Goal: Information Seeking & Learning: Learn about a topic

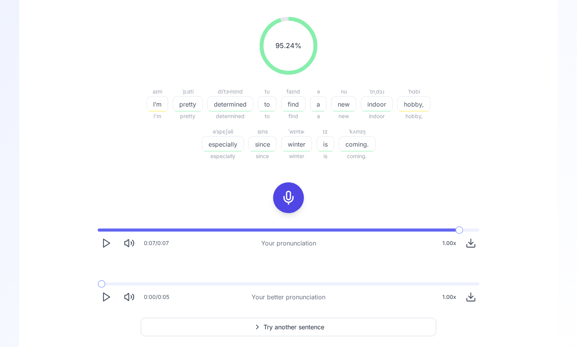
scroll to position [99, 0]
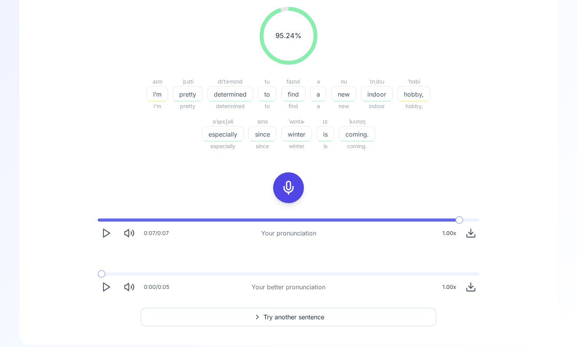
click at [101, 289] on icon "Play" at bounding box center [106, 287] width 11 height 11
click at [103, 289] on polygon "Play" at bounding box center [106, 287] width 6 height 8
click at [104, 236] on polygon "Play" at bounding box center [106, 233] width 6 height 8
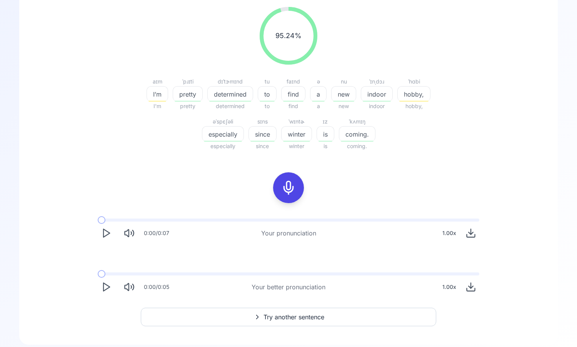
click at [106, 237] on icon "Play" at bounding box center [106, 233] width 11 height 11
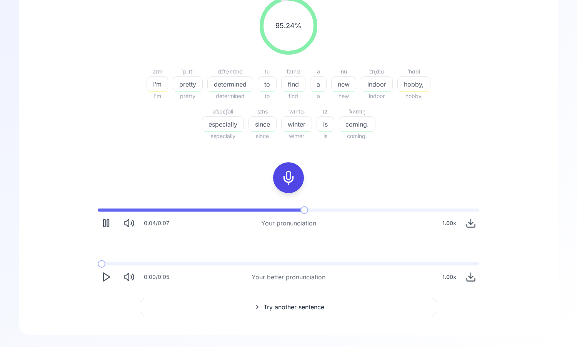
click at [210, 303] on button "Try another sentence" at bounding box center [288, 307] width 295 height 18
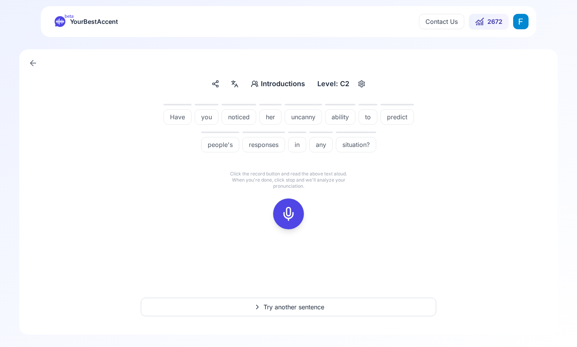
click at [287, 226] on div at bounding box center [288, 213] width 18 height 31
click at [283, 217] on icon at bounding box center [288, 213] width 15 height 15
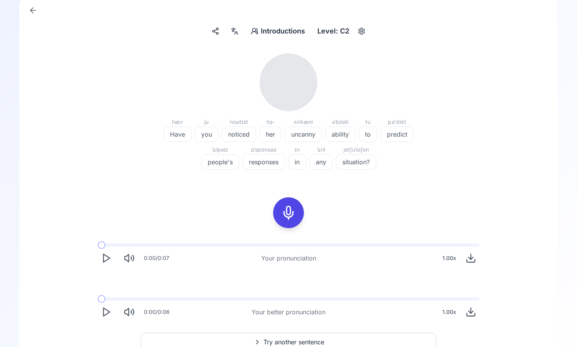
scroll to position [56, 0]
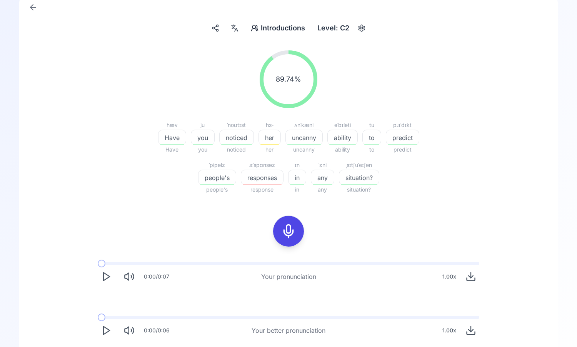
click at [109, 278] on icon "Play" at bounding box center [106, 276] width 11 height 11
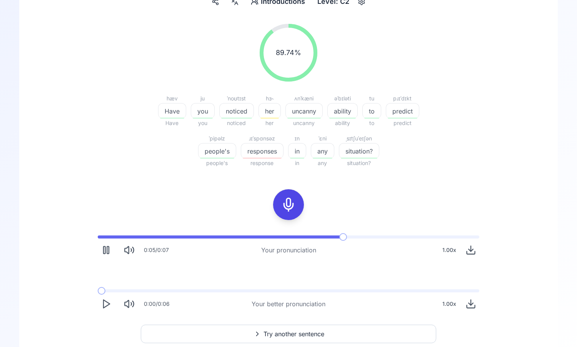
scroll to position [92, 0]
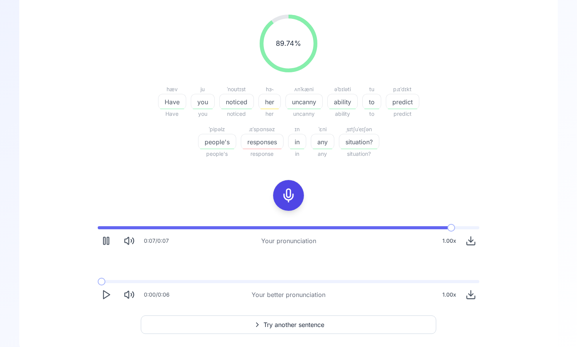
click at [104, 297] on icon "Play" at bounding box center [106, 294] width 11 height 11
click at [109, 295] on polygon "Play" at bounding box center [106, 295] width 6 height 8
click at [106, 295] on icon "Play" at bounding box center [106, 294] width 11 height 11
click at [103, 299] on icon "Play" at bounding box center [106, 294] width 11 height 11
click at [109, 240] on polygon "Play" at bounding box center [106, 241] width 6 height 8
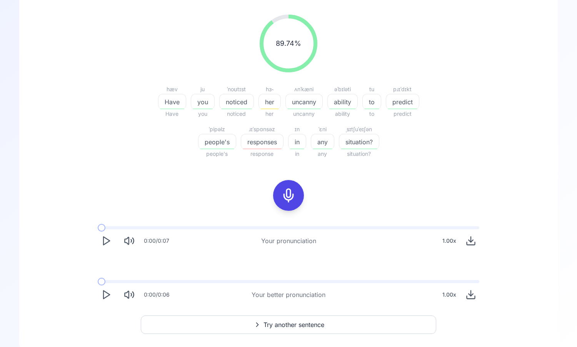
click at [109, 240] on polygon "Play" at bounding box center [106, 241] width 6 height 8
click at [103, 298] on polygon "Play" at bounding box center [106, 295] width 6 height 8
click at [285, 323] on span "Try another sentence" at bounding box center [293, 324] width 61 height 9
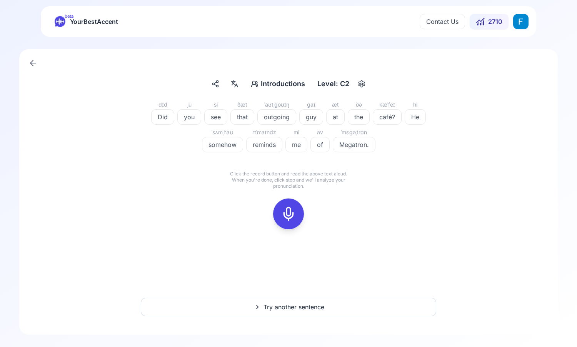
click at [289, 205] on div at bounding box center [288, 213] width 18 height 31
click at [286, 212] on icon at bounding box center [288, 213] width 15 height 15
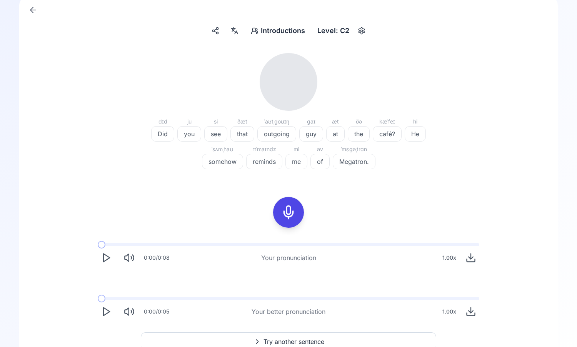
scroll to position [88, 0]
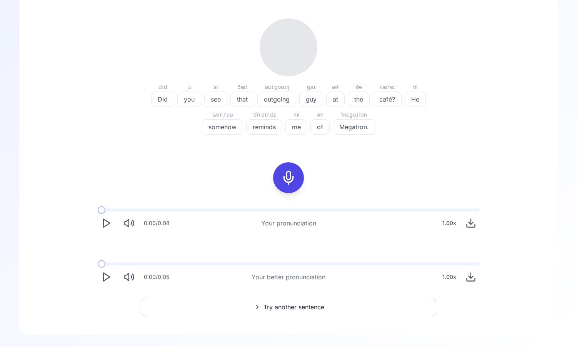
click at [109, 219] on icon "Play" at bounding box center [106, 223] width 11 height 11
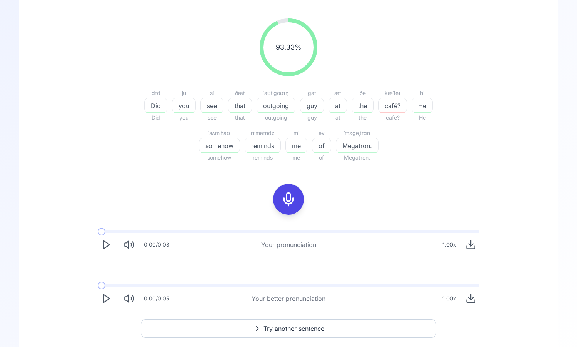
click at [106, 302] on icon "Play" at bounding box center [106, 298] width 11 height 11
click at [98, 285] on span at bounding box center [98, 285] width 0 height 3
click at [98, 284] on span at bounding box center [98, 285] width 1 height 3
click at [104, 296] on icon "Pause" at bounding box center [106, 298] width 11 height 11
click at [128, 286] on span at bounding box center [132, 286] width 8 height 8
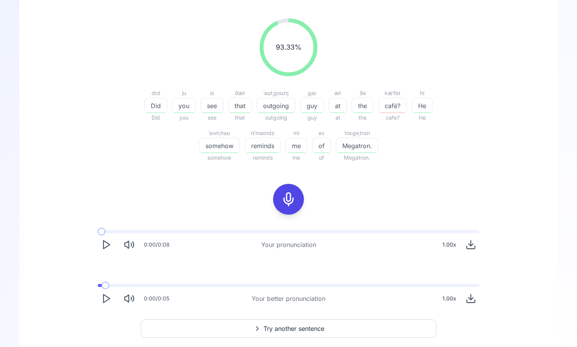
click at [102, 286] on span at bounding box center [106, 286] width 8 height 8
click at [104, 293] on icon "Play" at bounding box center [106, 298] width 11 height 11
click at [104, 295] on polygon "Play" at bounding box center [106, 299] width 6 height 8
click at [102, 294] on icon "Play" at bounding box center [106, 298] width 11 height 11
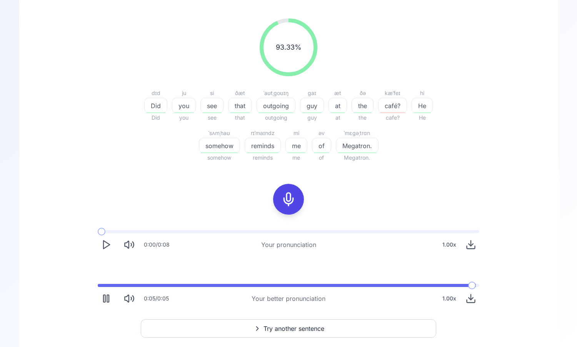
click at [103, 247] on icon "Play" at bounding box center [106, 244] width 11 height 11
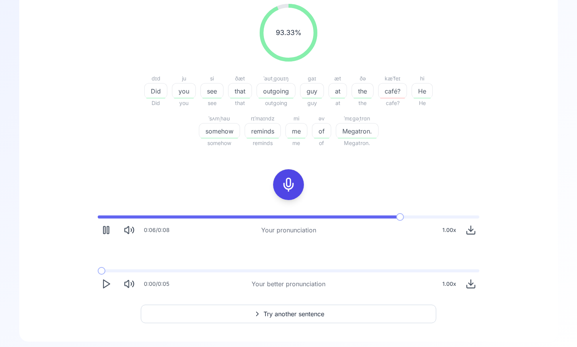
scroll to position [109, 0]
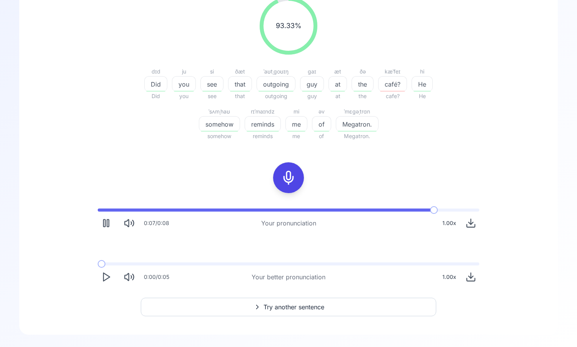
click at [224, 305] on button "Try another sentence" at bounding box center [288, 307] width 295 height 18
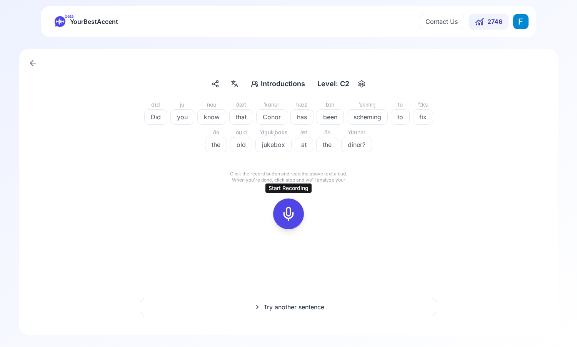
click at [284, 220] on rect at bounding box center [289, 214] width 12 height 12
click at [285, 223] on div at bounding box center [288, 213] width 18 height 31
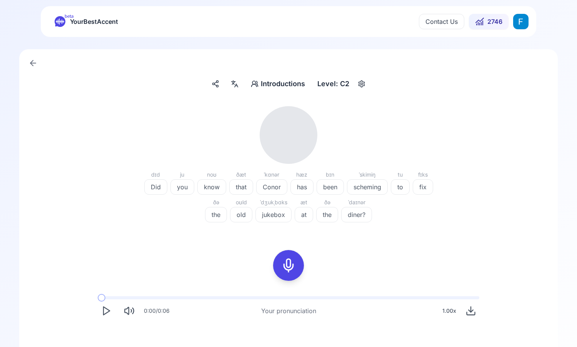
click at [106, 313] on polygon "Play" at bounding box center [106, 311] width 6 height 8
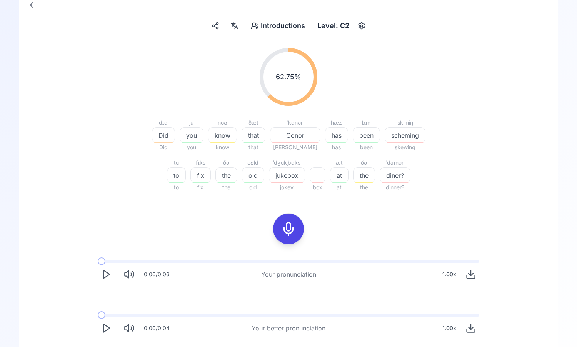
scroll to position [62, 0]
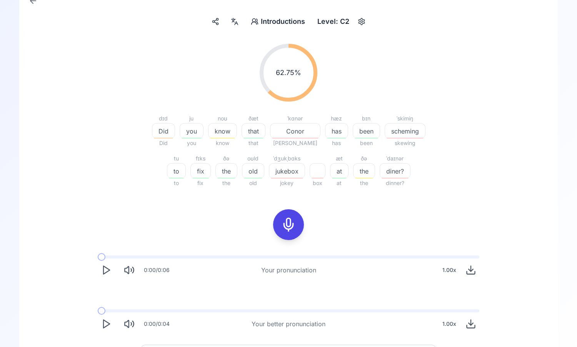
click at [105, 321] on polygon "Play" at bounding box center [106, 324] width 6 height 8
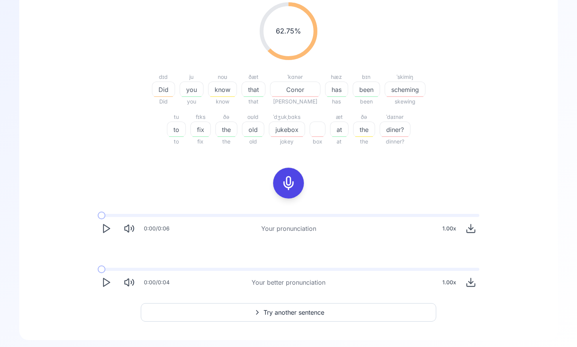
click at [280, 183] on div at bounding box center [288, 183] width 18 height 31
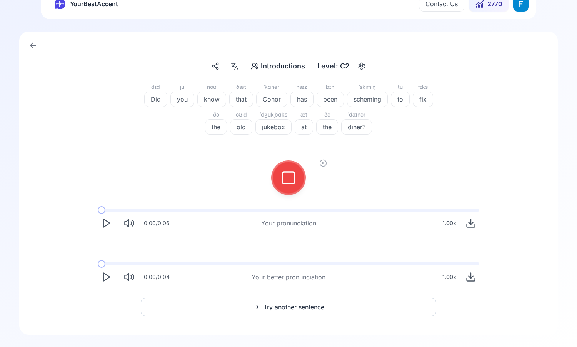
scroll to position [18, 0]
click at [287, 177] on icon at bounding box center [288, 177] width 15 height 15
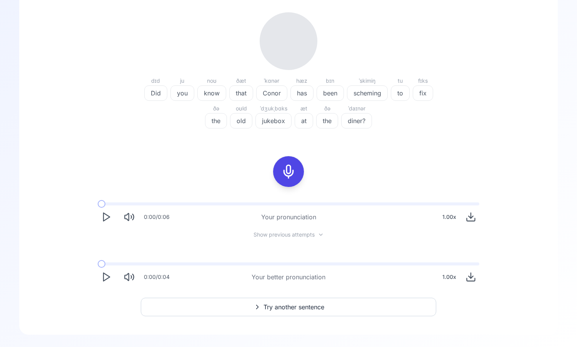
click at [110, 220] on icon "Play" at bounding box center [106, 217] width 11 height 11
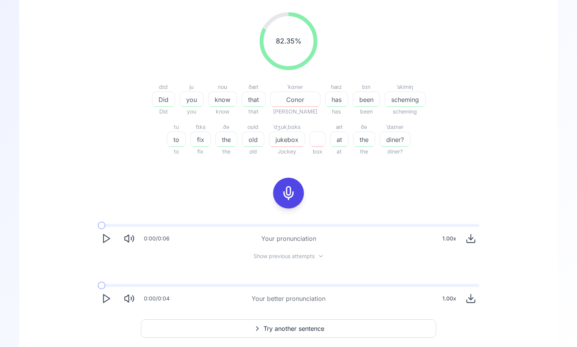
click at [108, 296] on icon "Play" at bounding box center [106, 298] width 11 height 11
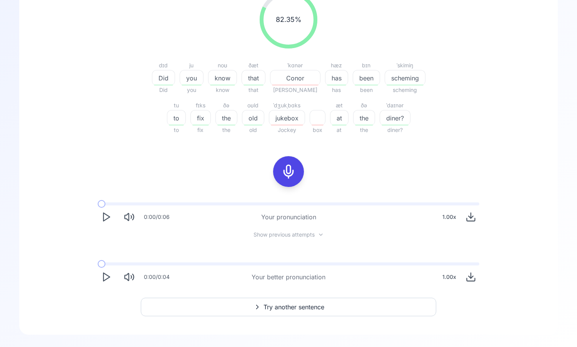
click at [243, 305] on button "Try another sentence" at bounding box center [288, 307] width 295 height 18
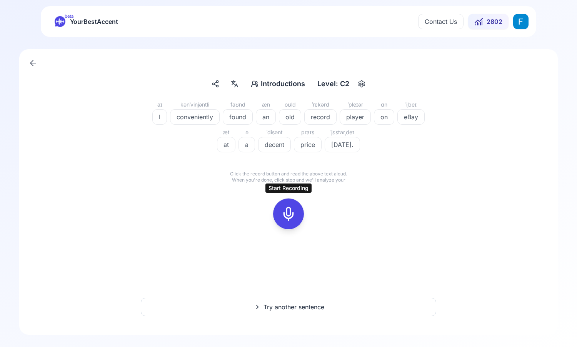
click at [281, 222] on div at bounding box center [288, 213] width 18 height 31
click at [325, 198] on icon at bounding box center [323, 199] width 8 height 8
click at [298, 214] on button at bounding box center [288, 213] width 31 height 31
click at [282, 214] on icon at bounding box center [288, 213] width 15 height 15
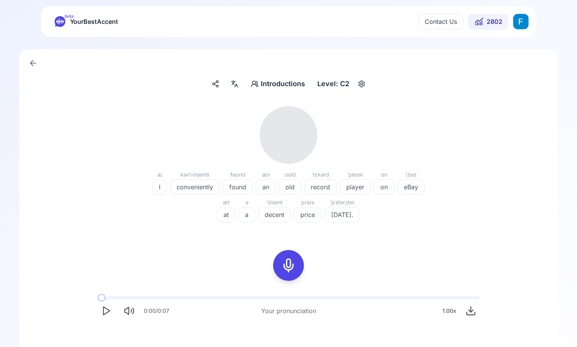
click at [100, 310] on button "Play" at bounding box center [106, 310] width 17 height 17
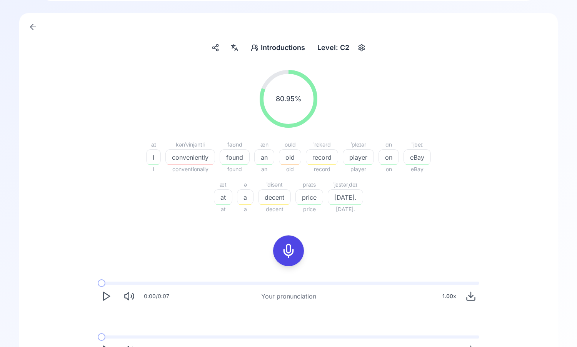
scroll to position [38, 0]
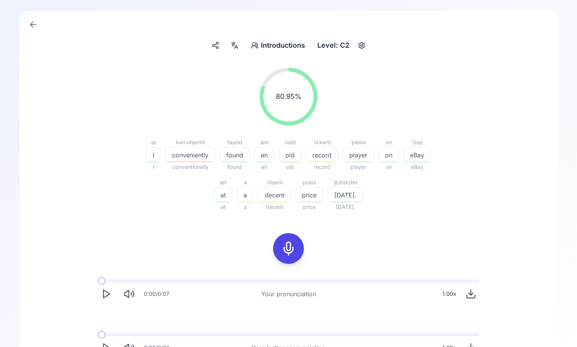
click at [285, 261] on div at bounding box center [288, 248] width 18 height 31
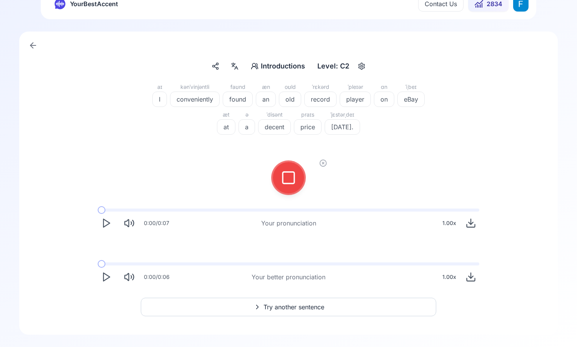
click at [295, 182] on icon at bounding box center [288, 177] width 15 height 15
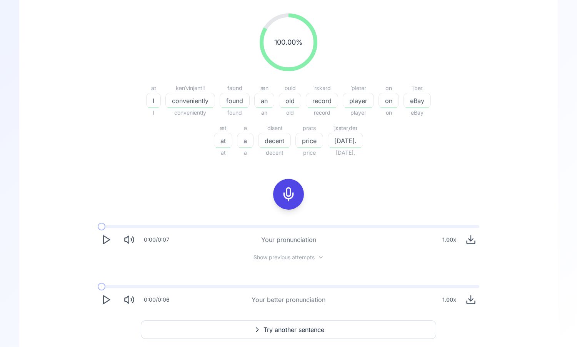
scroll to position [93, 0]
click at [105, 241] on icon "Play" at bounding box center [106, 239] width 11 height 11
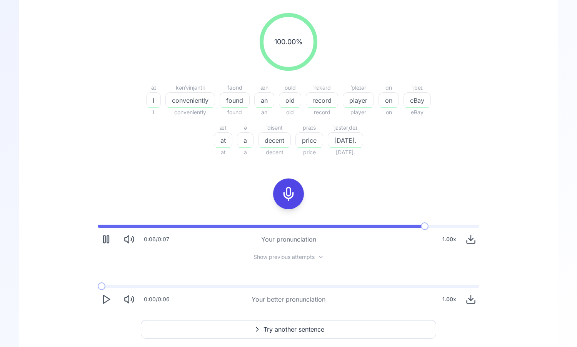
click at [102, 300] on icon "Play" at bounding box center [106, 299] width 11 height 11
click at [102, 300] on icon "Pause" at bounding box center [106, 299] width 11 height 11
click at [98, 285] on span at bounding box center [98, 286] width 0 height 3
click at [103, 298] on polygon "Play" at bounding box center [106, 299] width 6 height 8
click at [103, 298] on rect "Pause" at bounding box center [104, 299] width 2 height 7
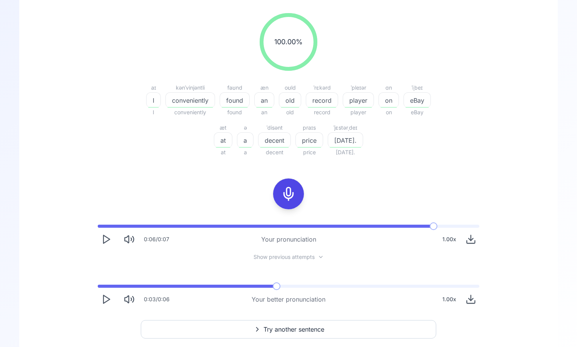
click at [98, 286] on span at bounding box center [187, 286] width 178 height 3
click at [111, 296] on icon "Play" at bounding box center [106, 299] width 11 height 11
click at [111, 296] on icon "Pause" at bounding box center [106, 299] width 11 height 11
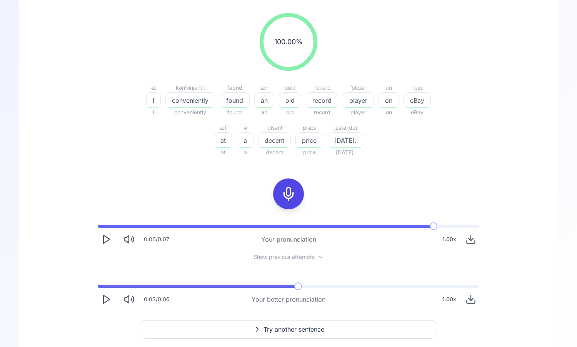
drag, startPoint x: 110, startPoint y: 288, endPoint x: 90, endPoint y: 288, distance: 20.0
click at [90, 288] on div "0:06 / 0:07 Your pronunciation 1.00 x Show previous attempts 0:03 / 0:06 Your b…" at bounding box center [288, 265] width 492 height 95
click at [98, 286] on span at bounding box center [198, 286] width 201 height 3
click at [105, 297] on polygon "Play" at bounding box center [106, 299] width 6 height 8
click at [107, 300] on polygon "Play" at bounding box center [106, 299] width 6 height 8
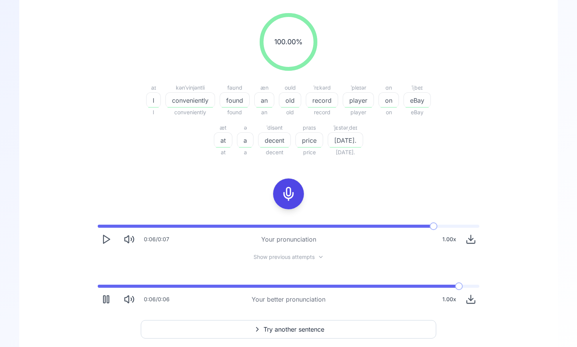
click at [109, 302] on rect "Pause" at bounding box center [108, 299] width 2 height 7
click at [106, 297] on polygon "Play" at bounding box center [106, 299] width 6 height 8
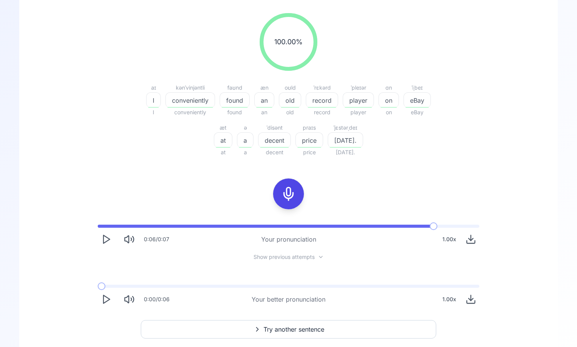
click at [106, 297] on polygon "Play" at bounding box center [106, 299] width 6 height 8
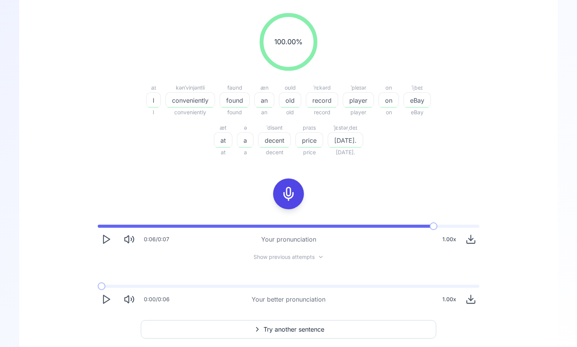
click at [242, 327] on button "Try another sentence" at bounding box center [288, 329] width 295 height 18
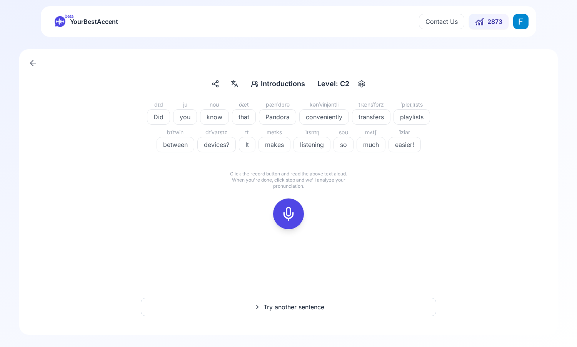
click at [299, 224] on div at bounding box center [289, 213] width 62 height 49
click at [298, 214] on button at bounding box center [288, 213] width 31 height 31
click at [293, 220] on icon at bounding box center [288, 213] width 15 height 15
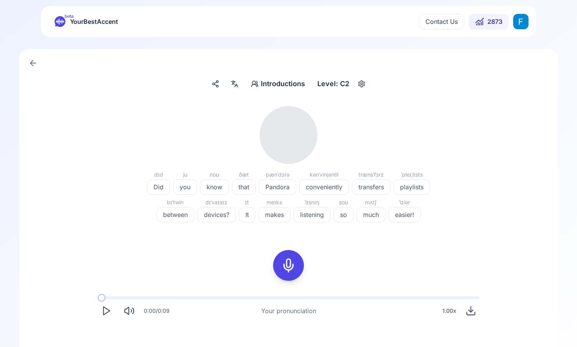
click at [105, 312] on icon "Play" at bounding box center [106, 310] width 11 height 11
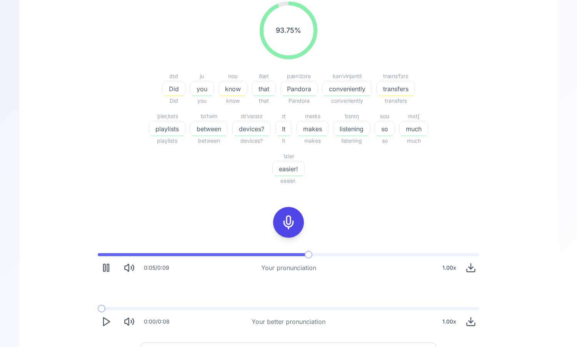
scroll to position [149, 0]
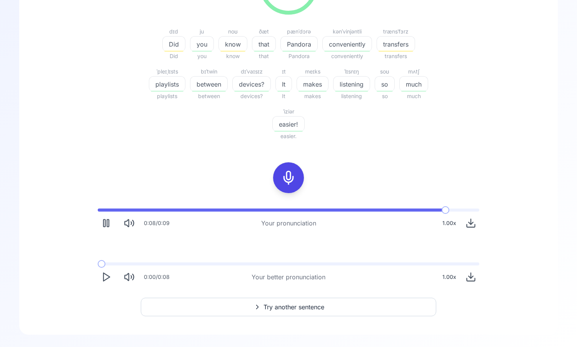
click at [102, 281] on icon "Play" at bounding box center [106, 277] width 11 height 11
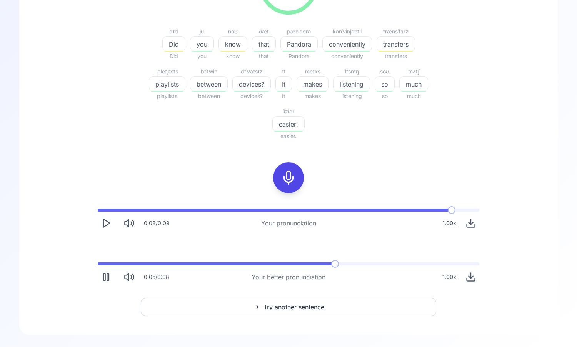
click at [105, 275] on rect "Pause" at bounding box center [104, 276] width 2 height 7
drag, startPoint x: 105, startPoint y: 266, endPoint x: 95, endPoint y: 266, distance: 10.4
click at [95, 266] on div "0:05 / 0:08 Your better pronunciation 1.00 x" at bounding box center [289, 273] width 394 height 35
click at [98, 264] on span at bounding box center [98, 263] width 0 height 3
click at [108, 276] on polygon "Play" at bounding box center [106, 277] width 6 height 8
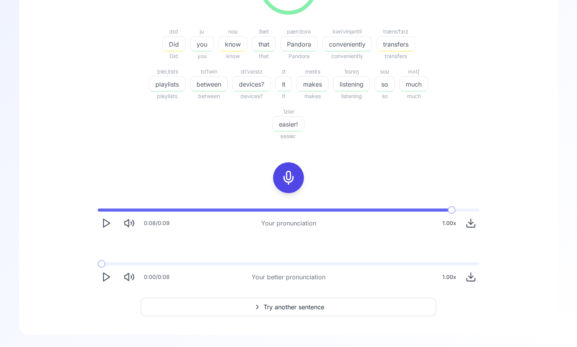
click at [106, 275] on icon "Play" at bounding box center [106, 277] width 11 height 11
click at [106, 276] on icon "Play" at bounding box center [106, 277] width 11 height 11
click at [247, 310] on button "Try another sentence" at bounding box center [288, 307] width 295 height 18
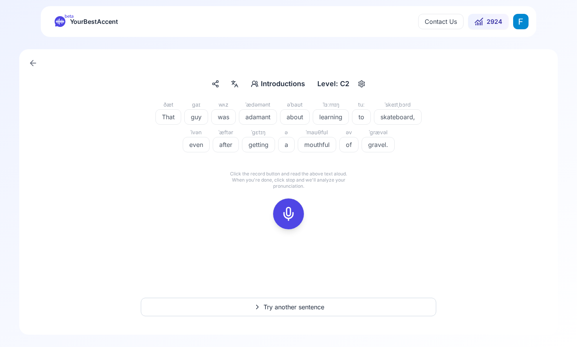
click at [234, 85] on icon at bounding box center [234, 84] width 9 height 8
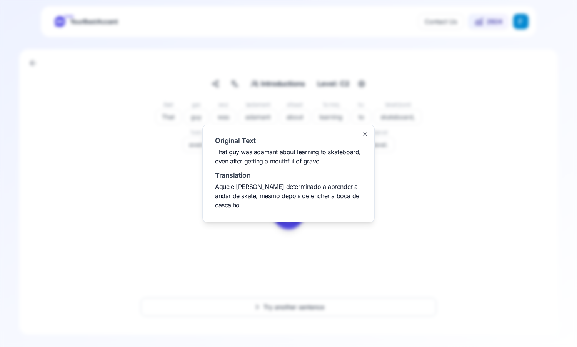
click at [364, 134] on icon "button" at bounding box center [364, 134] width 3 height 3
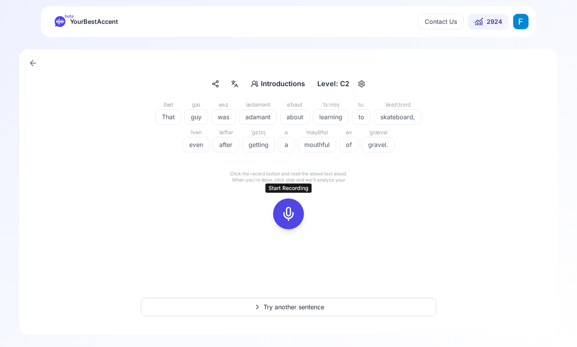
click at [281, 213] on icon at bounding box center [288, 213] width 15 height 15
click at [300, 218] on button at bounding box center [288, 213] width 31 height 31
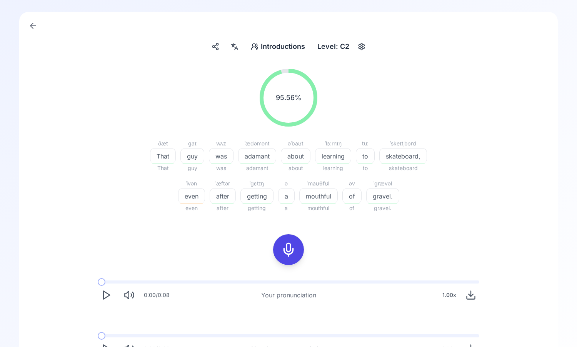
scroll to position [109, 0]
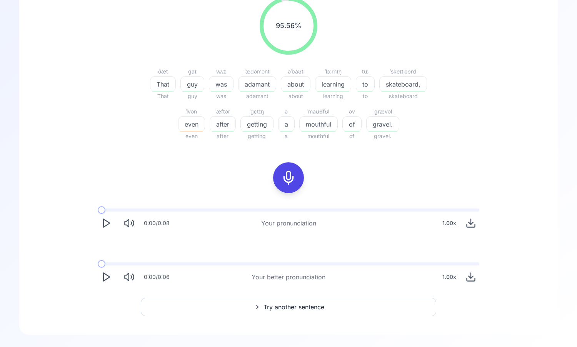
click at [107, 219] on icon "Play" at bounding box center [106, 223] width 11 height 11
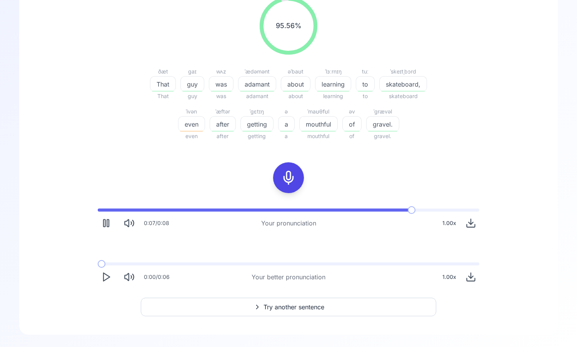
click at [111, 280] on icon "Play" at bounding box center [106, 277] width 11 height 11
click at [104, 223] on icon "Play" at bounding box center [106, 223] width 11 height 11
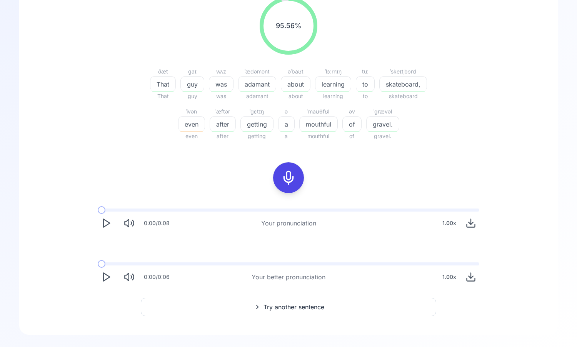
click at [104, 223] on icon "Play" at bounding box center [106, 223] width 11 height 11
click at [104, 223] on icon "Pause" at bounding box center [106, 223] width 11 height 11
click at [103, 273] on polygon "Play" at bounding box center [106, 277] width 6 height 8
click at [104, 275] on icon "Play" at bounding box center [106, 277] width 11 height 11
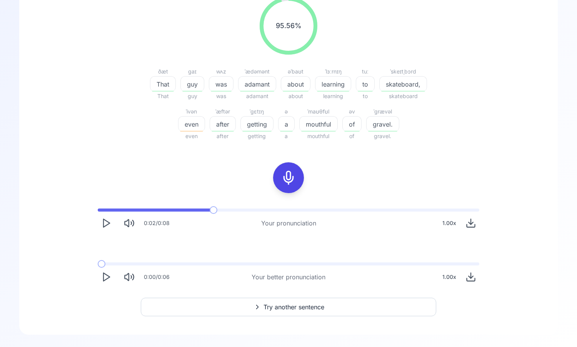
click at [184, 302] on button "Try another sentence" at bounding box center [288, 307] width 295 height 18
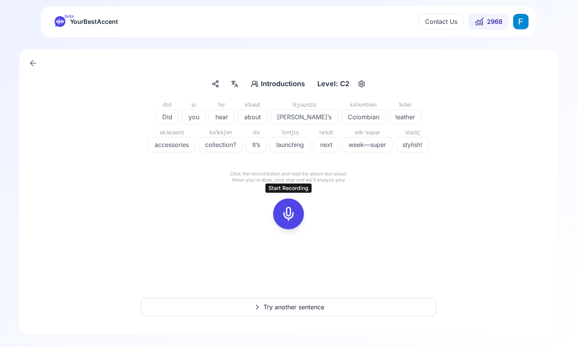
click at [288, 207] on icon at bounding box center [288, 213] width 15 height 15
click at [289, 219] on rect at bounding box center [289, 214] width 12 height 12
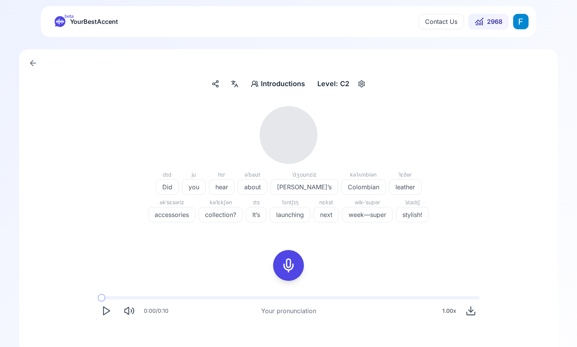
click at [106, 313] on polygon "Play" at bounding box center [106, 311] width 6 height 8
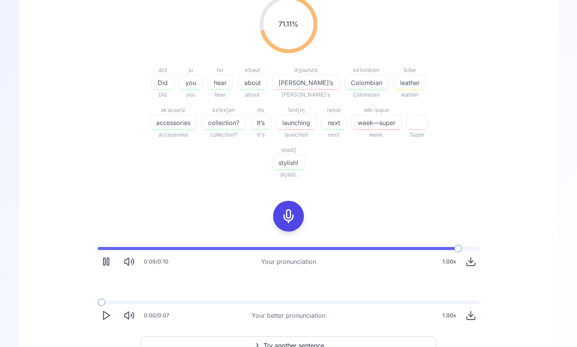
scroll to position [119, 0]
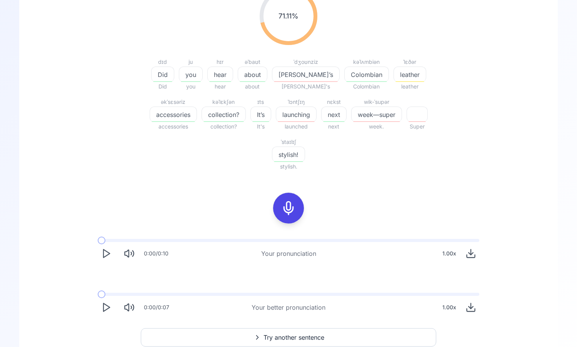
click at [113, 307] on button "Play" at bounding box center [106, 307] width 17 height 17
click at [107, 310] on icon "Play" at bounding box center [106, 307] width 11 height 11
click at [105, 310] on polygon "Play" at bounding box center [106, 307] width 6 height 8
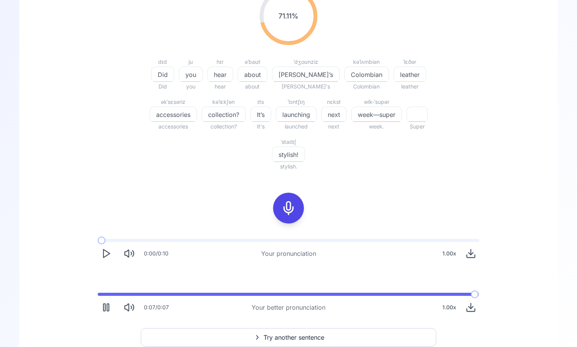
click at [288, 211] on icon at bounding box center [288, 207] width 15 height 15
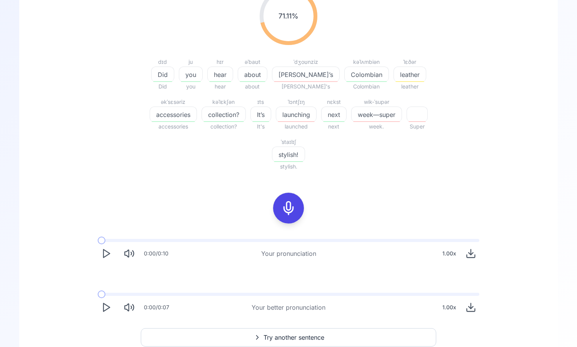
scroll to position [18, 0]
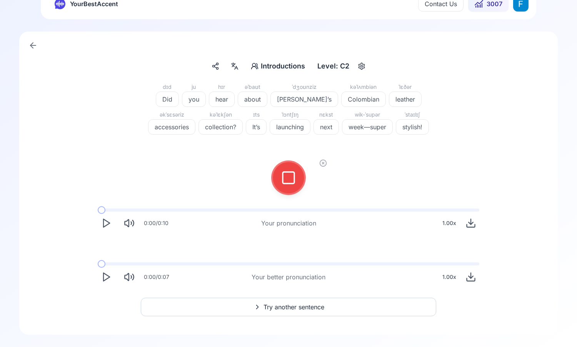
click at [275, 182] on button at bounding box center [288, 177] width 31 height 31
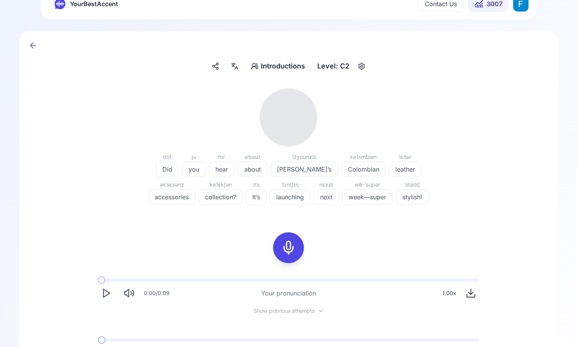
scroll to position [94, 0]
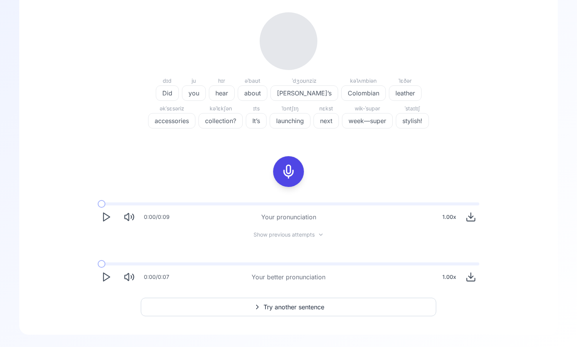
click at [103, 214] on polygon "Play" at bounding box center [106, 217] width 6 height 8
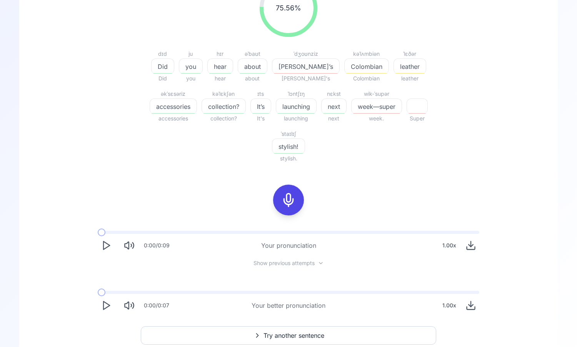
scroll to position [155, 0]
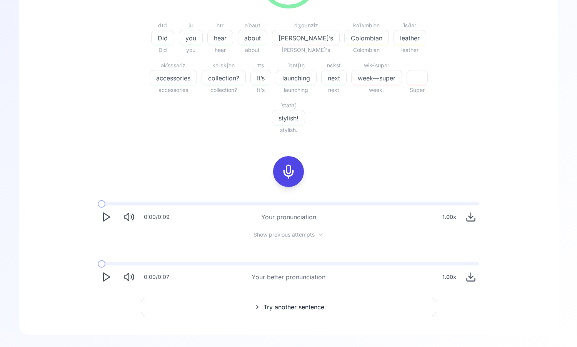
click at [289, 315] on button "Try another sentence" at bounding box center [288, 307] width 295 height 18
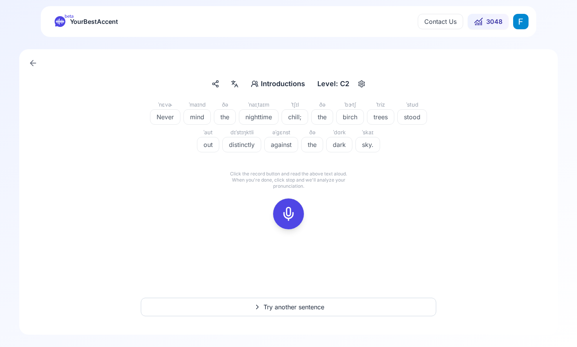
click at [232, 82] on icon at bounding box center [234, 84] width 9 height 8
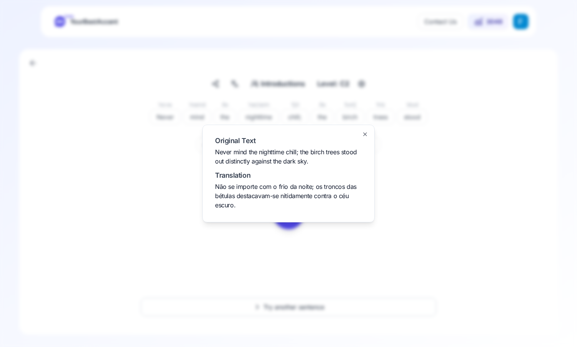
click at [368, 135] on icon "button" at bounding box center [365, 134] width 6 height 6
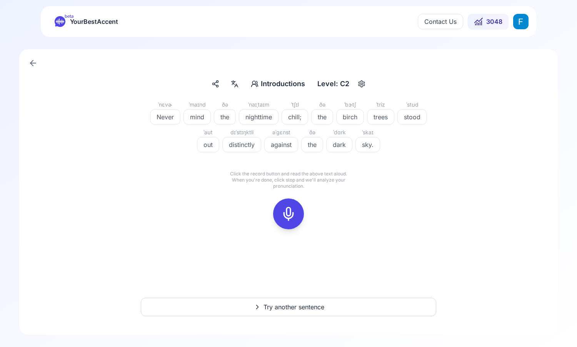
click at [295, 200] on div at bounding box center [288, 213] width 18 height 31
click at [288, 215] on icon at bounding box center [288, 213] width 15 height 15
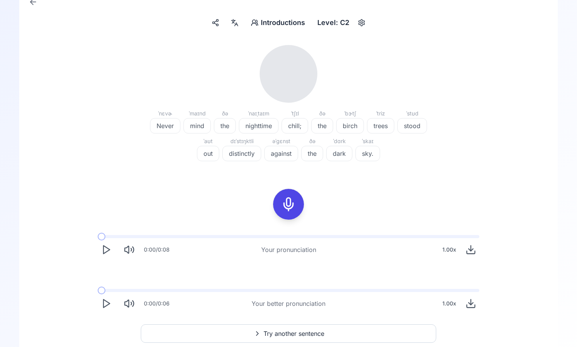
scroll to position [88, 0]
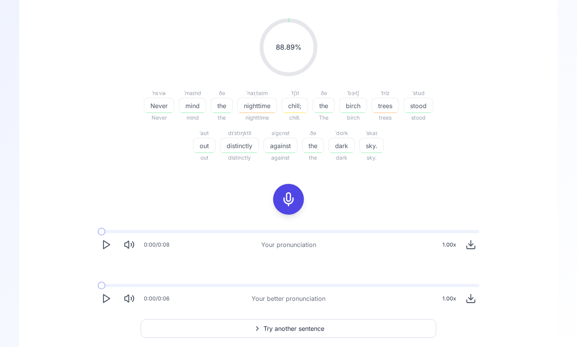
click at [110, 275] on div "0:00 / 0:08 Your pronunciation 1.00 x 0:00 / 0:06 Your better pronunciation 1.0…" at bounding box center [288, 268] width 492 height 89
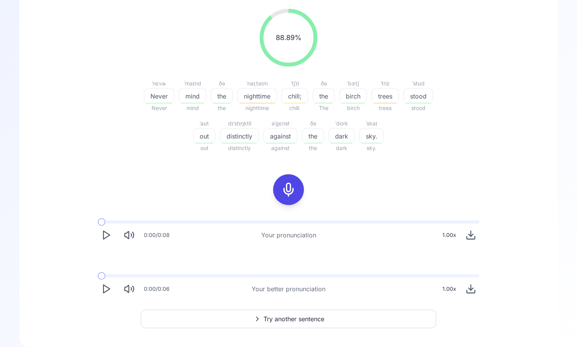
click at [107, 290] on icon "Play" at bounding box center [106, 288] width 11 height 11
click at [106, 283] on button "Pause" at bounding box center [106, 288] width 17 height 17
click at [105, 243] on div "0:00 / 0:08 Your pronunciation 1.00 x" at bounding box center [289, 231] width 394 height 35
click at [105, 233] on icon "Play" at bounding box center [106, 235] width 11 height 11
click at [104, 287] on icon "Play" at bounding box center [106, 288] width 11 height 11
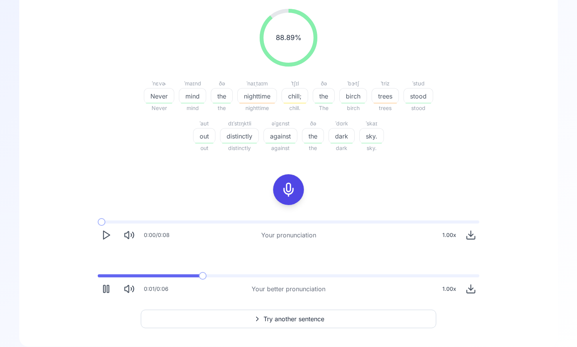
drag, startPoint x: 104, startPoint y: 278, endPoint x: 97, endPoint y: 278, distance: 7.3
click at [97, 278] on div "0:01 / 0:06 Your better pronunciation 1.00 x" at bounding box center [289, 285] width 394 height 35
click at [98, 276] on span at bounding box center [99, 275] width 2 height 3
click at [105, 286] on rect "Pause" at bounding box center [104, 288] width 2 height 7
click at [102, 275] on span at bounding box center [102, 275] width 8 height 3
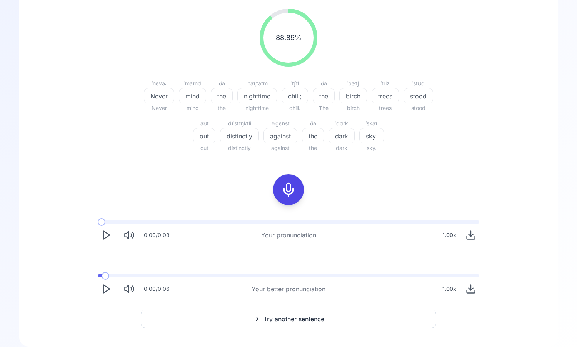
click at [102, 276] on span at bounding box center [106, 276] width 8 height 8
click at [108, 289] on polygon "Play" at bounding box center [106, 289] width 6 height 8
click at [108, 289] on icon "Play" at bounding box center [106, 288] width 11 height 11
click at [108, 288] on polygon "Play" at bounding box center [106, 289] width 6 height 8
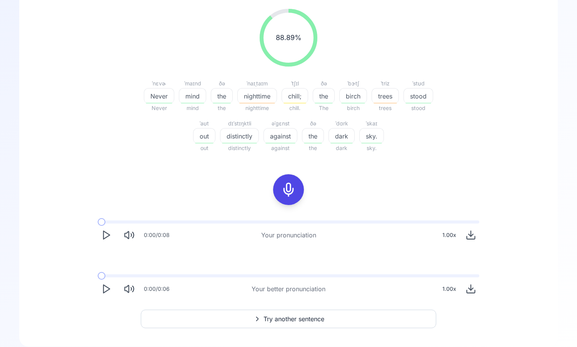
click at [108, 288] on icon "Play" at bounding box center [106, 288] width 11 height 11
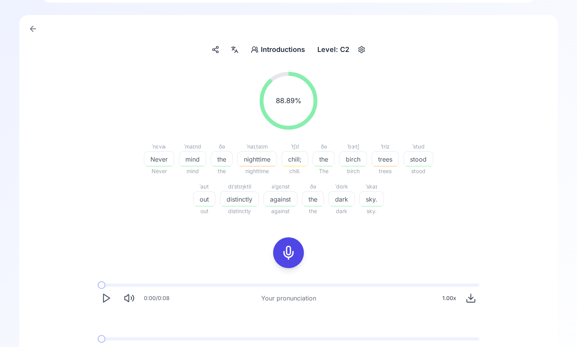
scroll to position [109, 0]
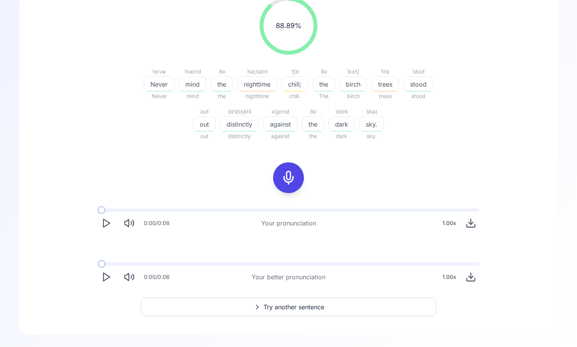
click at [104, 277] on icon "Play" at bounding box center [106, 277] width 11 height 11
click at [268, 308] on span "Try another sentence" at bounding box center [293, 306] width 61 height 9
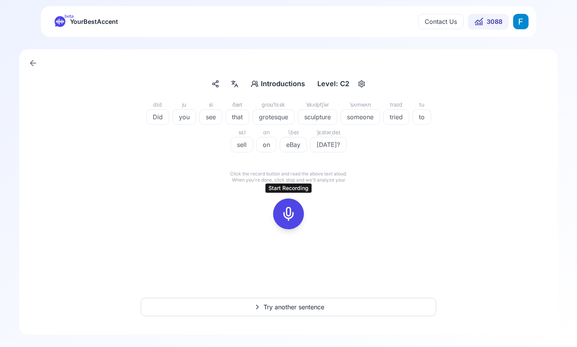
click at [287, 213] on icon at bounding box center [288, 213] width 15 height 15
click at [293, 218] on icon at bounding box center [288, 213] width 15 height 15
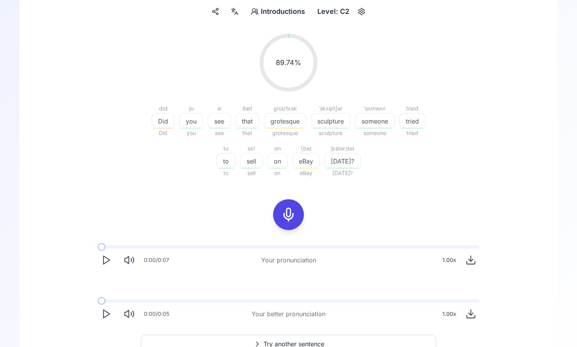
scroll to position [84, 0]
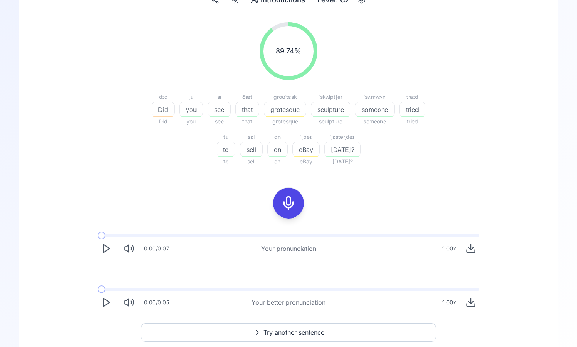
click at [106, 247] on icon "Play" at bounding box center [106, 248] width 11 height 11
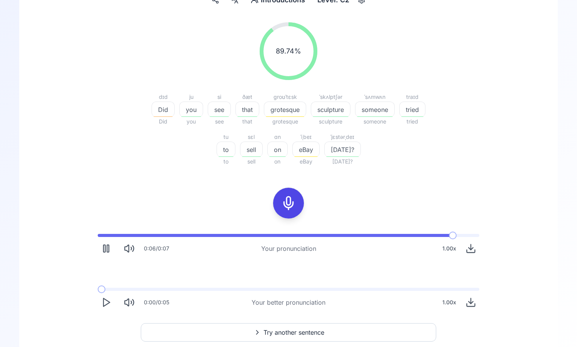
click at [109, 300] on icon "Play" at bounding box center [106, 302] width 11 height 11
drag, startPoint x: 103, startPoint y: 286, endPoint x: 94, endPoint y: 286, distance: 9.2
click at [94, 286] on div "0:03 / 0:05 Your better pronunciation 1.00 x" at bounding box center [289, 299] width 394 height 35
click at [107, 300] on icon "Pause" at bounding box center [106, 302] width 11 height 11
click at [98, 288] on span at bounding box center [102, 289] width 8 height 3
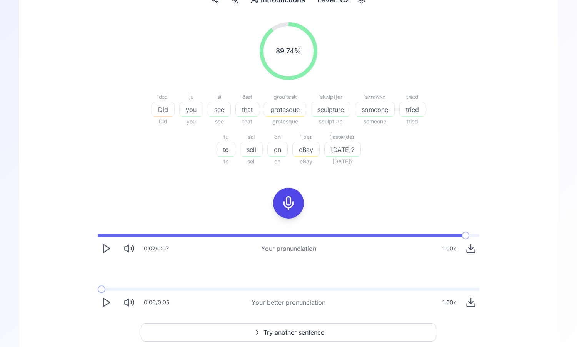
click at [107, 301] on icon "Play" at bounding box center [106, 302] width 11 height 11
click at [101, 252] on icon "Play" at bounding box center [106, 248] width 11 height 11
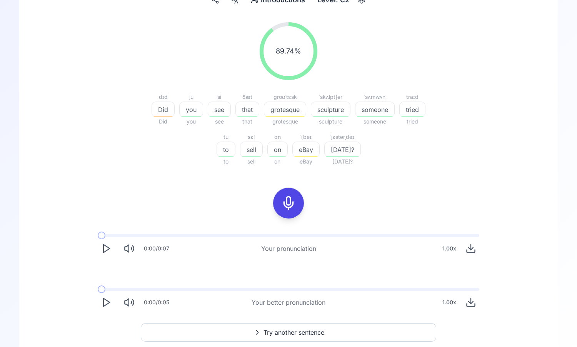
click at [103, 250] on icon "Play" at bounding box center [106, 248] width 11 height 11
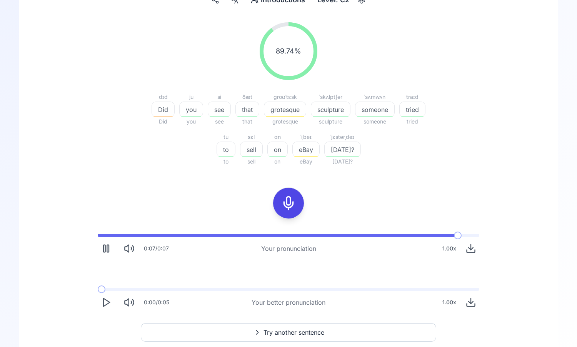
click at [108, 303] on polygon "Play" at bounding box center [106, 302] width 6 height 8
click at [287, 194] on div at bounding box center [288, 203] width 18 height 31
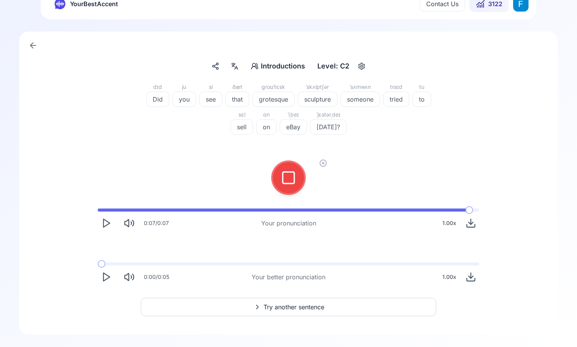
scroll to position [18, 0]
click at [290, 192] on div at bounding box center [288, 177] width 18 height 31
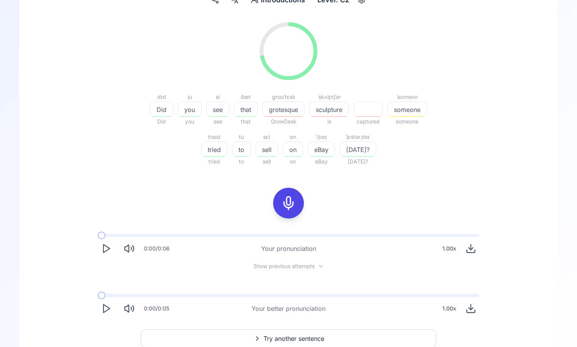
click at [105, 248] on icon "Play" at bounding box center [106, 248] width 11 height 11
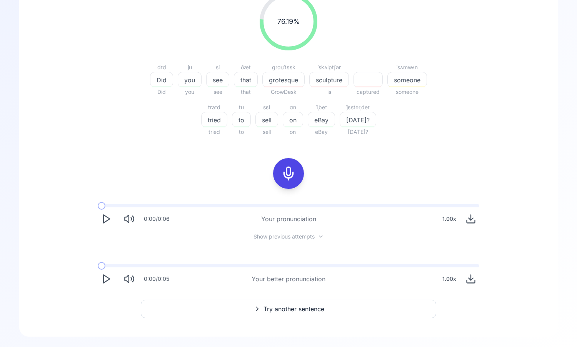
scroll to position [115, 0]
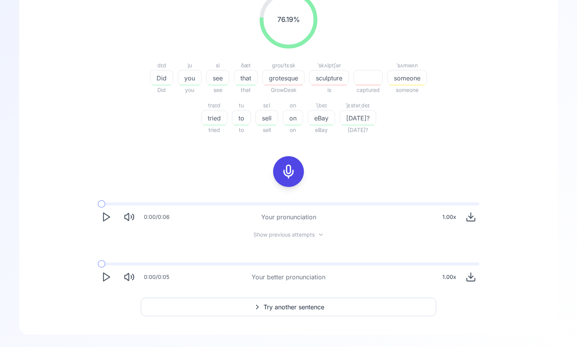
click at [104, 216] on icon "Play" at bounding box center [106, 217] width 11 height 11
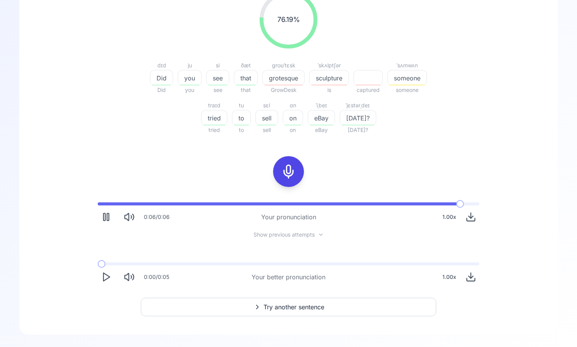
click at [105, 274] on polygon "Play" at bounding box center [106, 277] width 6 height 8
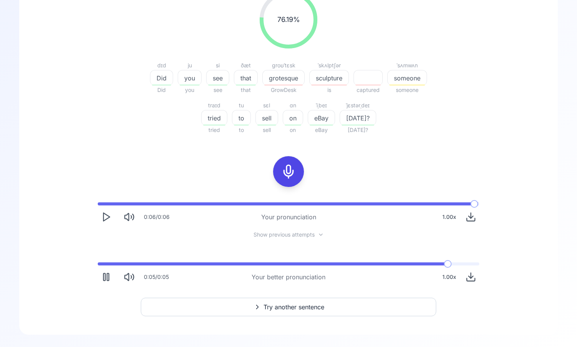
click at [103, 217] on icon "Play" at bounding box center [106, 217] width 11 height 11
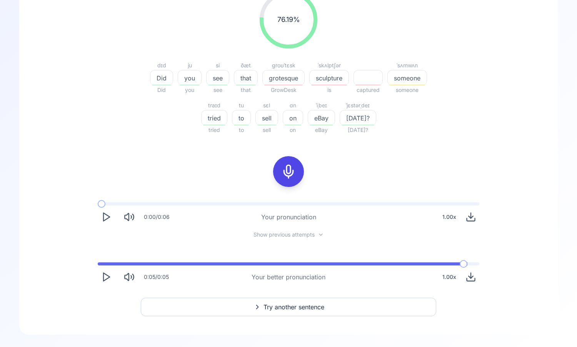
click at [103, 217] on polygon "Play" at bounding box center [106, 217] width 6 height 8
click at [156, 302] on button "Try another sentence" at bounding box center [288, 307] width 295 height 18
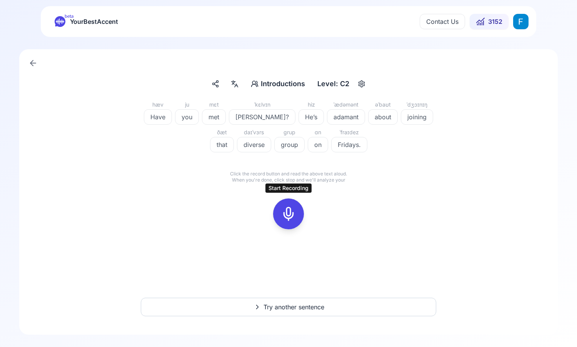
click at [283, 213] on rect at bounding box center [289, 214] width 12 height 12
click at [324, 195] on div "hæv Have ju you mɛt met ˈkɛlvɪn [PERSON_NAME]? hiz He’s ˈædəmənt adamant əˈbaʊt…" at bounding box center [289, 169] width 502 height 138
click at [324, 199] on icon at bounding box center [323, 199] width 8 height 8
click at [293, 212] on icon at bounding box center [288, 213] width 15 height 15
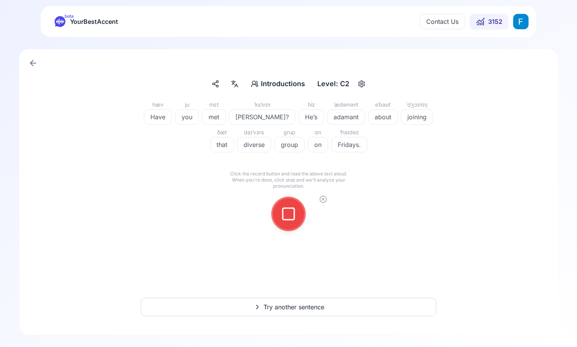
click at [286, 212] on icon at bounding box center [288, 213] width 15 height 15
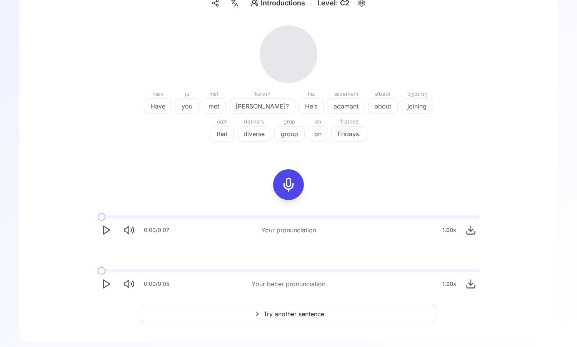
scroll to position [88, 0]
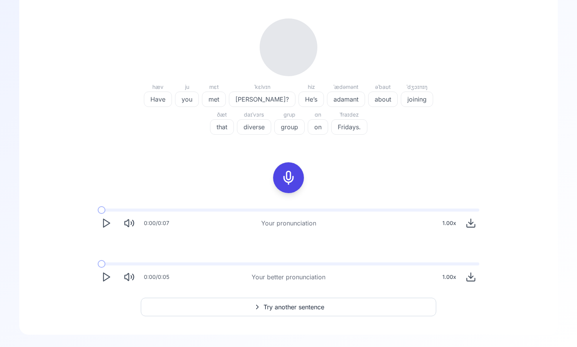
click at [103, 228] on icon "Play" at bounding box center [106, 223] width 11 height 11
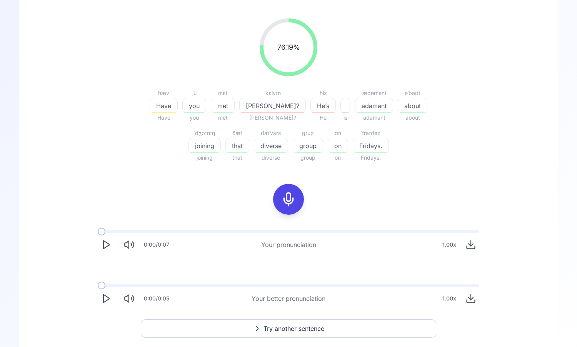
click at [105, 296] on icon "Play" at bounding box center [106, 298] width 11 height 11
click at [105, 296] on rect "Pause" at bounding box center [104, 298] width 2 height 7
click at [104, 232] on span at bounding box center [102, 232] width 8 height 8
click at [105, 246] on icon "Play" at bounding box center [106, 244] width 11 height 11
click at [105, 245] on rect "Pause" at bounding box center [104, 244] width 2 height 7
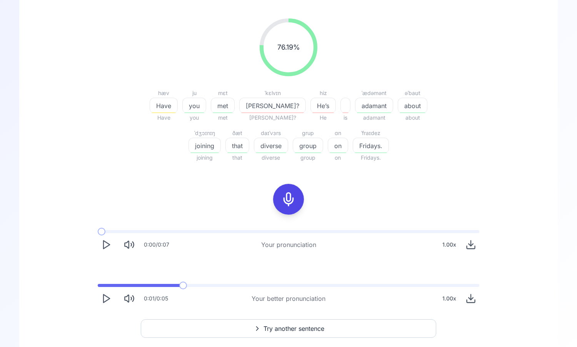
click at [98, 230] on span at bounding box center [98, 231] width 0 height 3
click at [98, 285] on span at bounding box center [139, 285] width 83 height 3
click at [112, 302] on button "Play" at bounding box center [106, 298] width 17 height 17
click at [112, 302] on button "Pause" at bounding box center [106, 298] width 17 height 17
click at [108, 245] on icon "Play" at bounding box center [106, 244] width 11 height 11
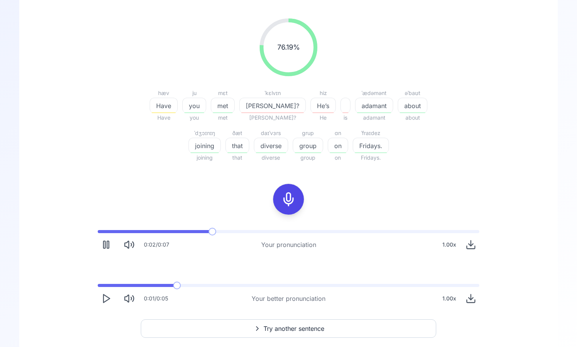
click at [108, 245] on icon "Pause" at bounding box center [106, 244] width 11 height 11
click at [98, 233] on span at bounding box center [105, 231] width 15 height 3
drag, startPoint x: 106, startPoint y: 283, endPoint x: 83, endPoint y: 283, distance: 23.1
click at [83, 283] on div "0:00 / 0:07 Your pronunciation 1.00 x 0:01 / 0:05 Your better pronunciation 1.0…" at bounding box center [288, 268] width 492 height 89
drag, startPoint x: 102, startPoint y: 287, endPoint x: 92, endPoint y: 287, distance: 9.6
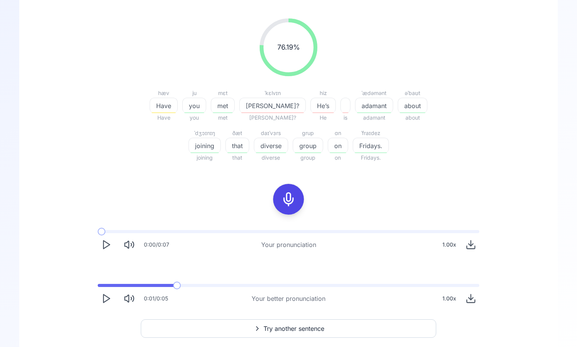
click at [93, 287] on div "0:01 / 0:05 Your better pronunciation 1.00 x" at bounding box center [289, 295] width 394 height 35
drag, startPoint x: 110, startPoint y: 283, endPoint x: 92, endPoint y: 283, distance: 17.7
click at [93, 283] on div "0:01 / 0:05 Your better pronunciation 1.00 x" at bounding box center [289, 295] width 394 height 35
click at [173, 288] on span at bounding box center [177, 286] width 8 height 8
click at [102, 297] on icon "Play" at bounding box center [106, 298] width 11 height 11
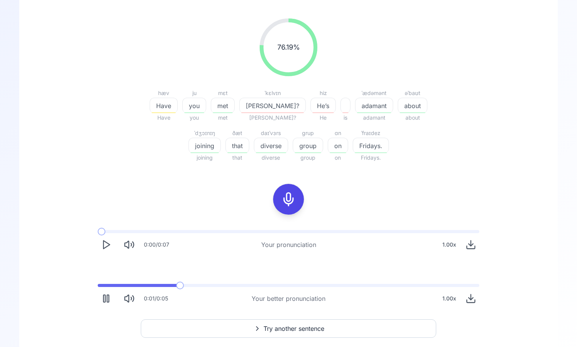
click at [102, 297] on icon "Pause" at bounding box center [106, 298] width 11 height 11
click at [103, 237] on button "Play" at bounding box center [106, 244] width 17 height 17
click at [103, 237] on button "Pause" at bounding box center [106, 244] width 17 height 17
click at [103, 240] on icon "Play" at bounding box center [106, 244] width 11 height 11
drag, startPoint x: 109, startPoint y: 288, endPoint x: 82, endPoint y: 288, distance: 26.9
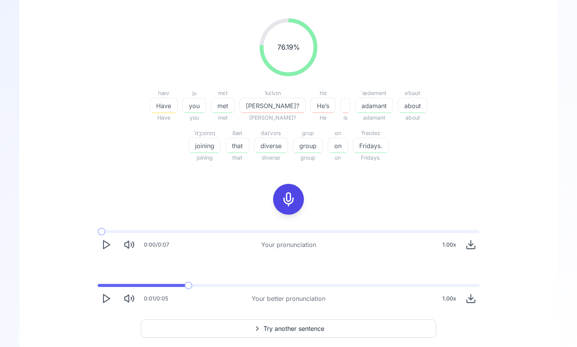
click at [82, 288] on div "0:00 / 0:07 Your pronunciation 1.00 x 0:01 / 0:05 Your better pronunciation 1.0…" at bounding box center [288, 268] width 492 height 89
click at [169, 287] on span at bounding box center [173, 286] width 8 height 8
click at [102, 299] on icon "Play" at bounding box center [106, 298] width 11 height 11
click at [102, 302] on icon "Play" at bounding box center [106, 298] width 11 height 11
click at [102, 302] on icon "Pause" at bounding box center [106, 298] width 11 height 11
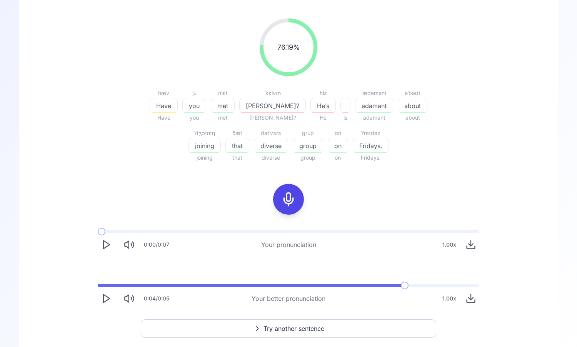
click at [102, 302] on icon "Play" at bounding box center [106, 298] width 11 height 11
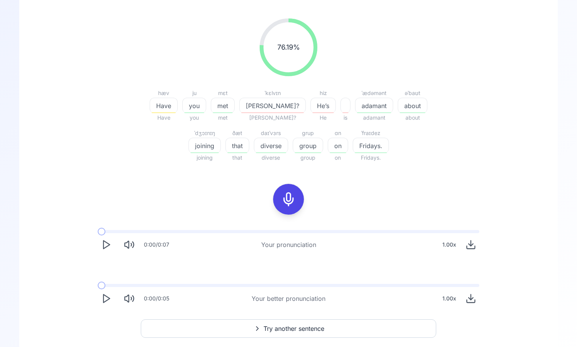
click at [102, 300] on icon "Play" at bounding box center [106, 298] width 11 height 11
click at [104, 300] on icon "Pause" at bounding box center [106, 298] width 11 height 11
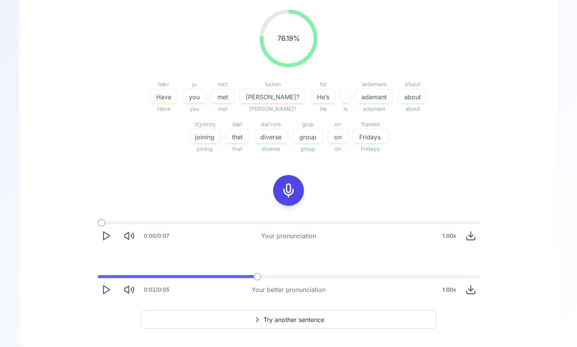
scroll to position [104, 0]
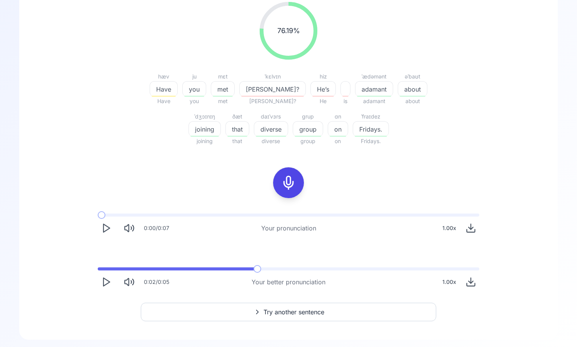
click at [287, 184] on icon at bounding box center [288, 182] width 15 height 15
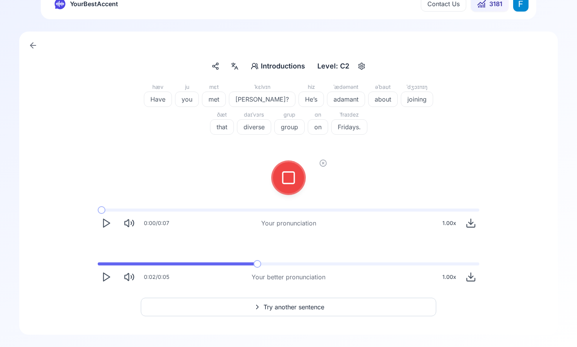
click at [292, 180] on icon at bounding box center [288, 177] width 15 height 15
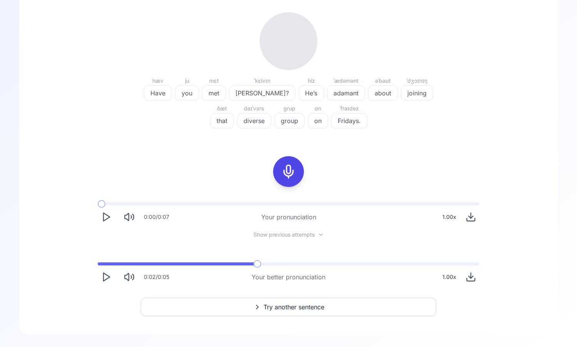
click at [106, 212] on icon "Play" at bounding box center [106, 217] width 11 height 11
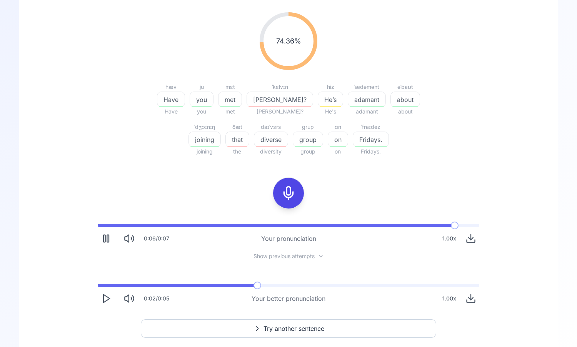
click at [111, 236] on icon "Pause" at bounding box center [106, 238] width 11 height 11
click at [287, 192] on icon at bounding box center [288, 192] width 15 height 15
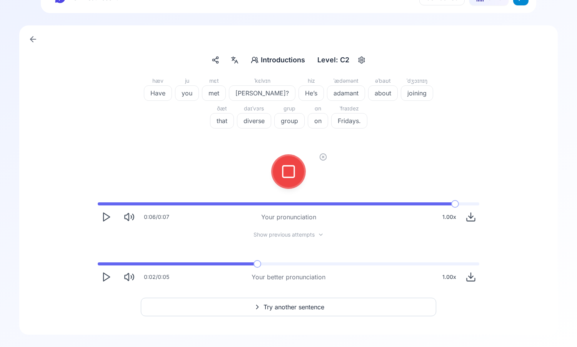
click at [283, 168] on icon at bounding box center [288, 171] width 15 height 15
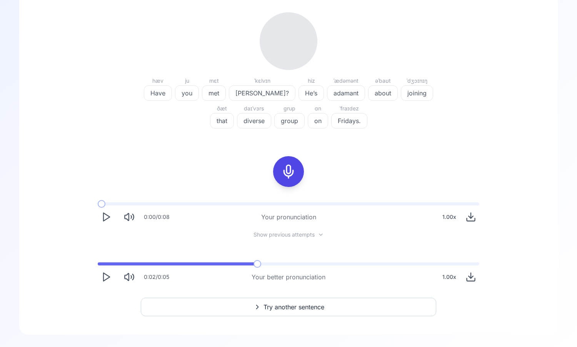
click at [113, 218] on button "Play" at bounding box center [106, 216] width 17 height 17
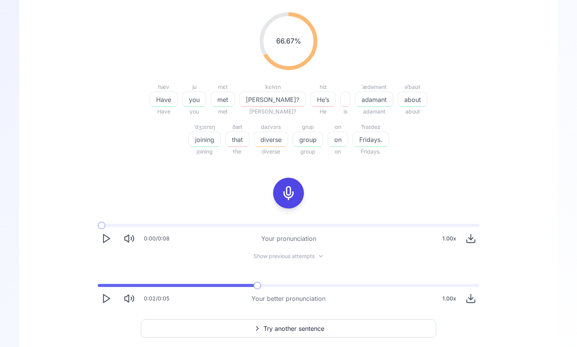
click at [110, 297] on icon "Play" at bounding box center [106, 298] width 11 height 11
click at [98, 284] on span at bounding box center [102, 285] width 8 height 3
click at [109, 302] on rect "Pause" at bounding box center [108, 298] width 2 height 7
drag, startPoint x: 108, startPoint y: 283, endPoint x: 104, endPoint y: 283, distance: 4.2
click at [104, 283] on div "0:00 / 0:05 Your better pronunciation 1.00 x" at bounding box center [289, 295] width 394 height 35
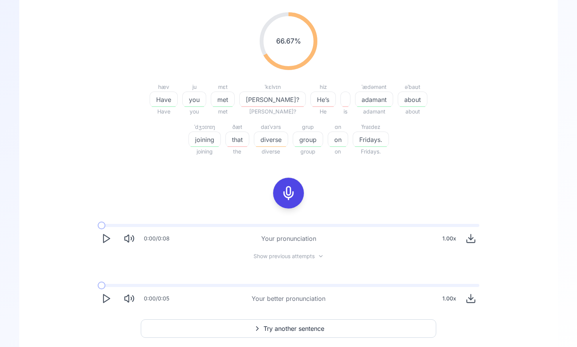
click at [98, 285] on span at bounding box center [98, 285] width 0 height 3
click at [105, 298] on icon "Play" at bounding box center [106, 298] width 11 height 11
click at [105, 298] on rect "Pause" at bounding box center [104, 298] width 2 height 7
click at [108, 245] on button "Play" at bounding box center [106, 238] width 17 height 17
click at [108, 245] on button "Pause" at bounding box center [106, 238] width 17 height 17
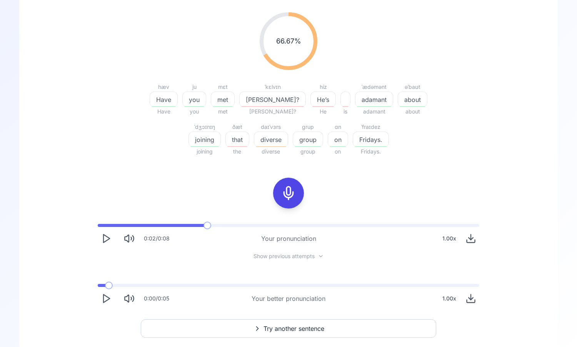
click at [105, 289] on span at bounding box center [109, 286] width 8 height 8
click at [107, 296] on icon "Play" at bounding box center [106, 298] width 11 height 11
click at [107, 294] on icon "Pause" at bounding box center [106, 298] width 11 height 11
click at [206, 229] on span at bounding box center [210, 226] width 8 height 8
click at [96, 240] on div "0:00 / 0:08 Your pronunciation 1.00 x" at bounding box center [289, 235] width 394 height 35
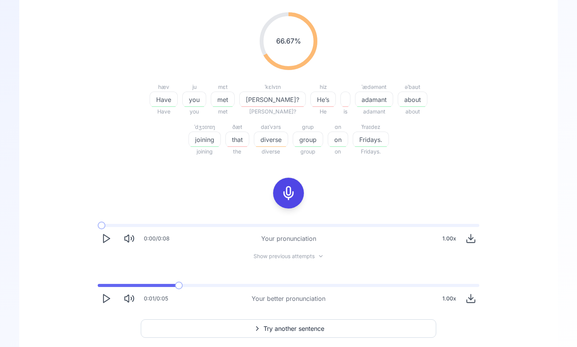
click at [102, 240] on icon "Play" at bounding box center [106, 238] width 11 height 11
click at [102, 240] on icon "Pause" at bounding box center [106, 238] width 11 height 11
click at [280, 199] on div at bounding box center [288, 193] width 18 height 31
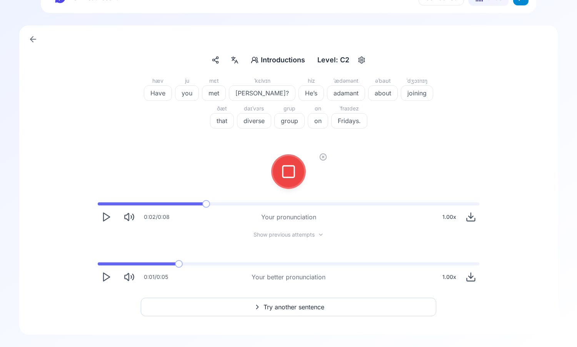
click at [290, 180] on div at bounding box center [288, 171] width 18 height 31
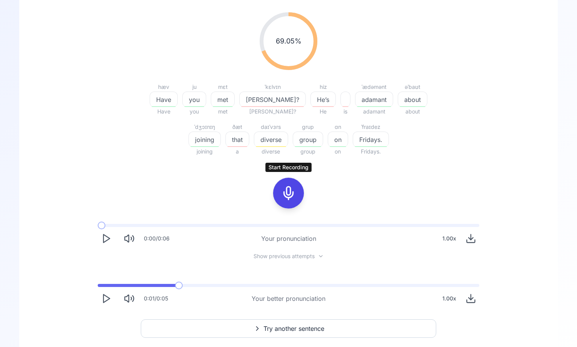
click at [106, 233] on icon "Play" at bounding box center [106, 238] width 11 height 11
click at [98, 286] on span at bounding box center [98, 285] width 0 height 3
click at [108, 292] on button "Play" at bounding box center [106, 298] width 17 height 17
click at [108, 239] on polygon "Play" at bounding box center [106, 239] width 6 height 8
click at [259, 322] on button "Try another sentence" at bounding box center [288, 328] width 295 height 18
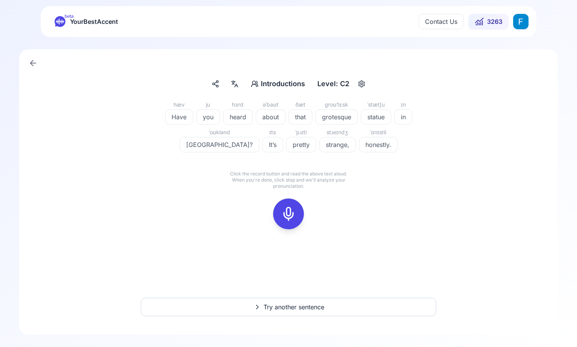
click at [297, 209] on div at bounding box center [288, 213] width 18 height 31
click at [297, 222] on button at bounding box center [288, 213] width 31 height 31
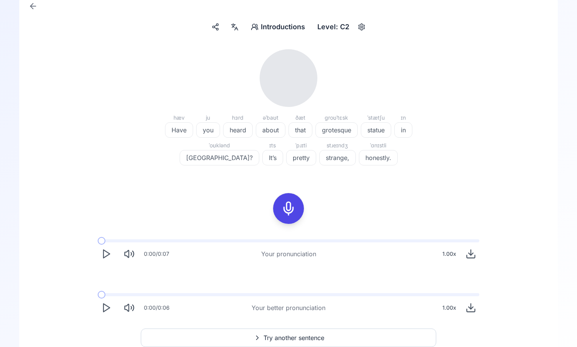
scroll to position [58, 0]
click at [102, 256] on icon "Play" at bounding box center [106, 253] width 11 height 11
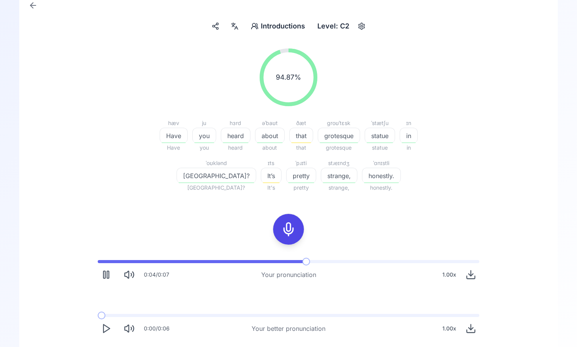
scroll to position [83, 0]
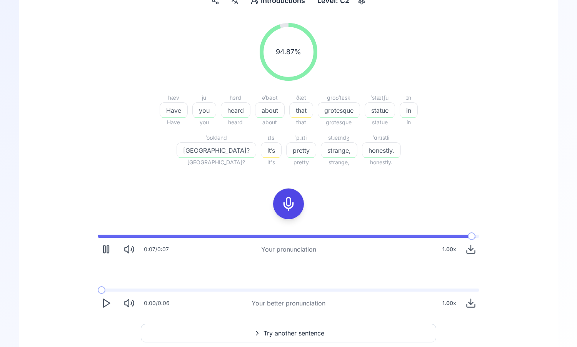
click at [108, 303] on icon "Play" at bounding box center [106, 303] width 11 height 11
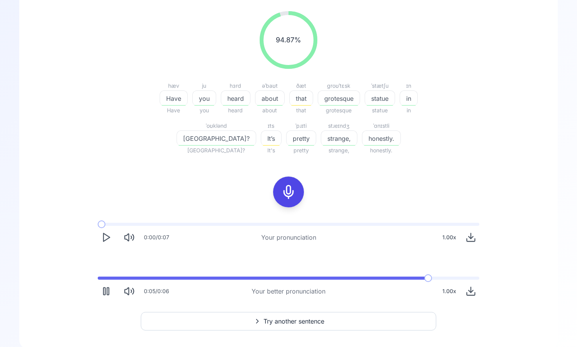
scroll to position [100, 0]
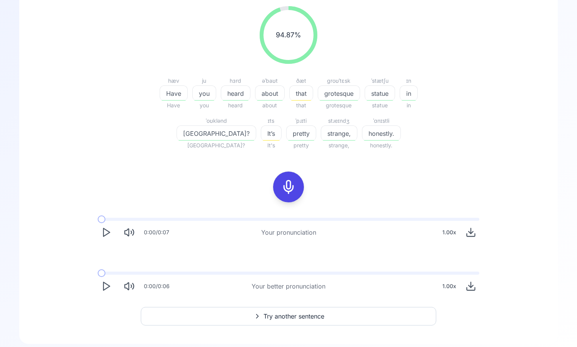
click at [108, 285] on polygon "Play" at bounding box center [106, 286] width 6 height 8
click at [110, 233] on icon "Play" at bounding box center [106, 232] width 11 height 11
click at [309, 321] on button "Try another sentence" at bounding box center [288, 316] width 295 height 18
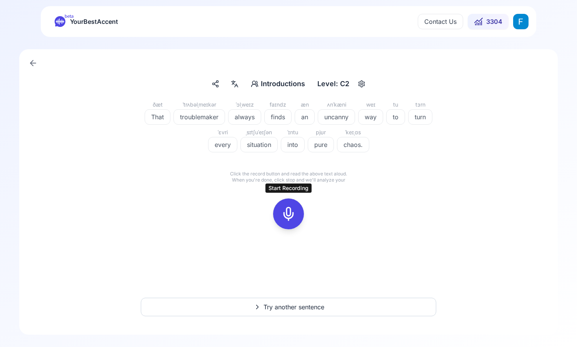
click at [297, 219] on div at bounding box center [288, 213] width 18 height 31
click at [300, 214] on button at bounding box center [288, 213] width 31 height 31
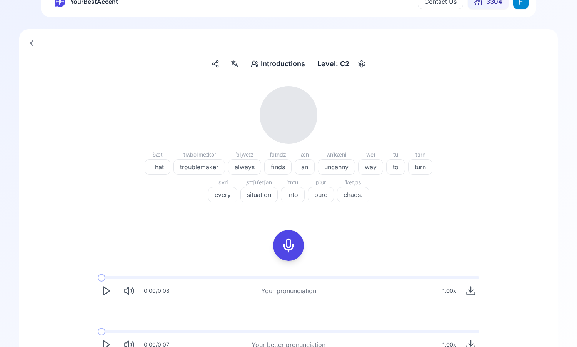
scroll to position [27, 0]
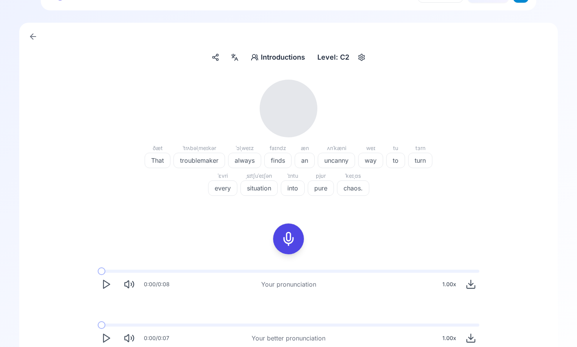
click at [108, 280] on icon "Play" at bounding box center [106, 284] width 11 height 11
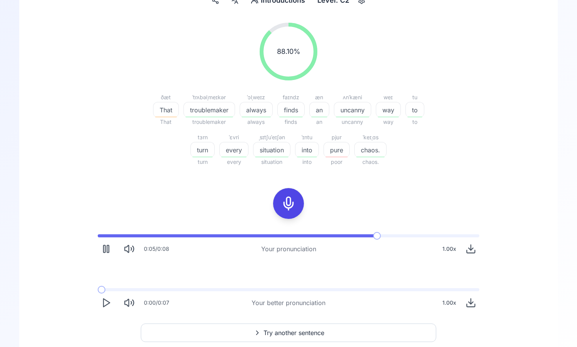
scroll to position [84, 0]
click at [103, 307] on icon "Play" at bounding box center [106, 302] width 11 height 11
click at [104, 307] on icon "Play" at bounding box center [106, 302] width 11 height 11
click at [295, 202] on icon at bounding box center [288, 202] width 15 height 15
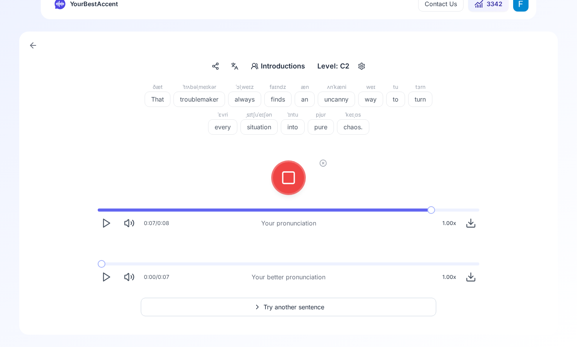
click at [294, 186] on div at bounding box center [288, 177] width 18 height 31
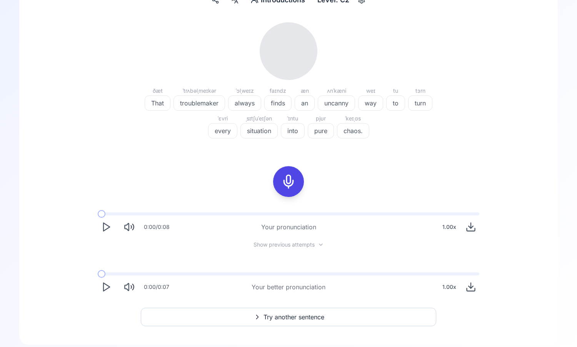
click at [99, 233] on div "0:00 / 0:08" at bounding box center [134, 226] width 72 height 17
click at [104, 228] on icon "Play" at bounding box center [106, 227] width 11 height 11
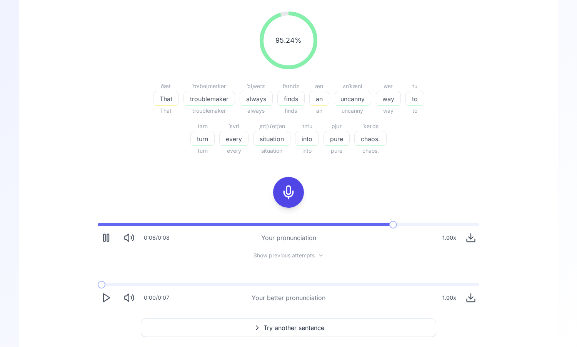
scroll to position [95, 0]
click at [107, 295] on polygon "Play" at bounding box center [106, 297] width 6 height 8
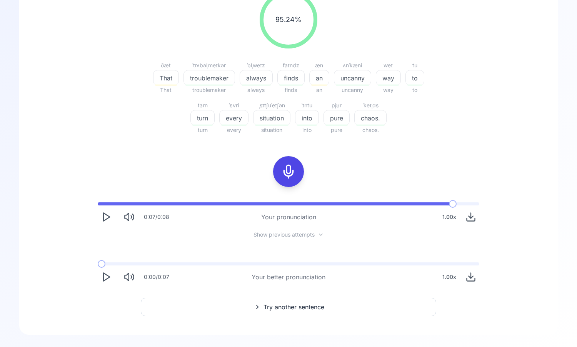
click at [248, 305] on button "Try another sentence" at bounding box center [288, 307] width 295 height 18
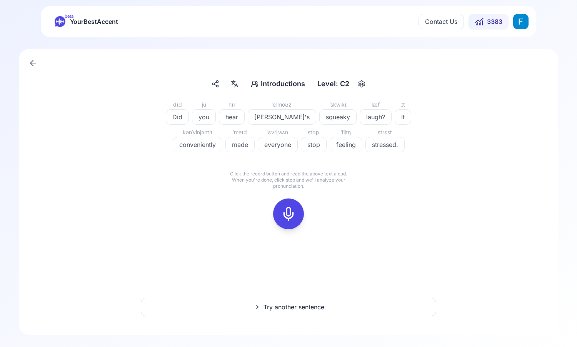
click at [287, 212] on icon at bounding box center [288, 213] width 15 height 15
click at [289, 220] on rect at bounding box center [289, 214] width 12 height 12
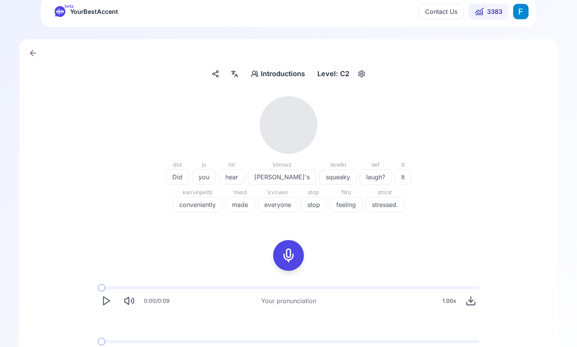
scroll to position [11, 0]
click at [110, 303] on icon "Play" at bounding box center [106, 299] width 11 height 11
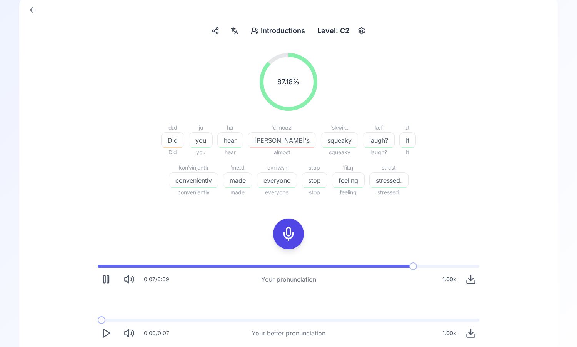
scroll to position [81, 0]
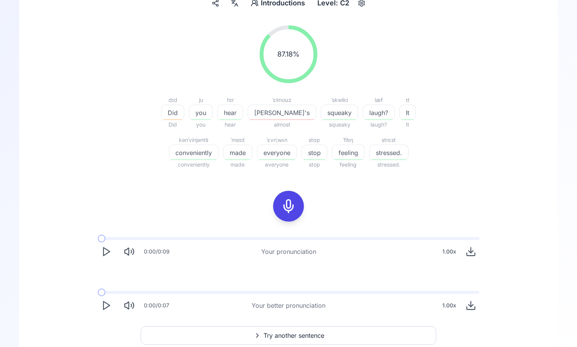
click at [110, 304] on icon "Play" at bounding box center [106, 305] width 11 height 11
click at [105, 294] on div "0:02 / 0:07 Your better pronunciation 1.00 x" at bounding box center [289, 302] width 394 height 35
click at [105, 310] on icon "Pause" at bounding box center [106, 305] width 11 height 11
click at [98, 292] on span at bounding box center [102, 292] width 8 height 3
click at [107, 302] on icon "Play" at bounding box center [106, 305] width 11 height 11
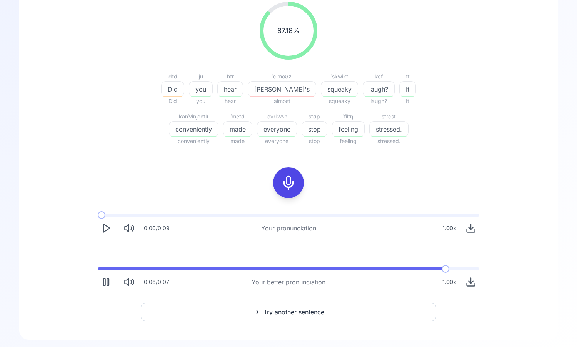
scroll to position [109, 0]
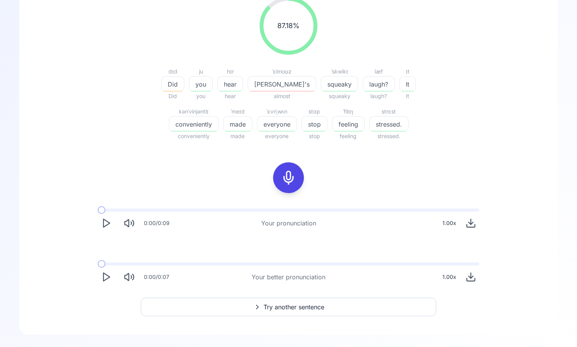
click at [266, 303] on span "Try another sentence" at bounding box center [293, 306] width 61 height 9
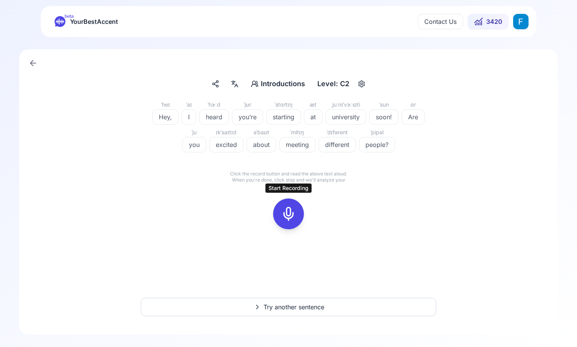
click at [294, 225] on div at bounding box center [288, 213] width 18 height 31
click at [296, 216] on div at bounding box center [288, 213] width 18 height 31
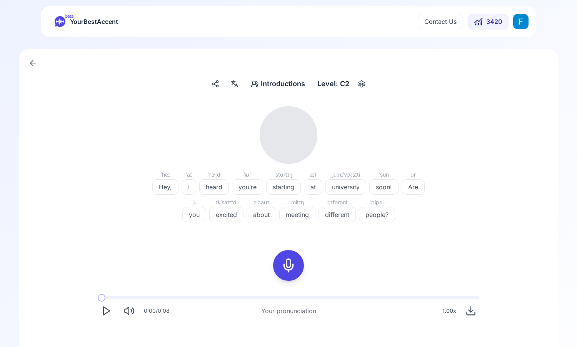
click at [105, 313] on icon "Play" at bounding box center [106, 310] width 11 height 11
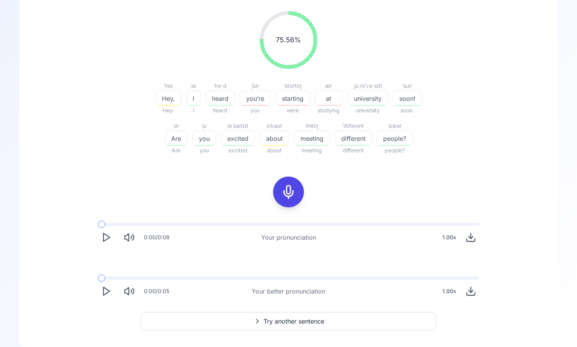
scroll to position [96, 0]
click at [102, 280] on span at bounding box center [102, 277] width 8 height 8
click at [103, 289] on polygon "Play" at bounding box center [106, 291] width 6 height 8
click at [103, 292] on polygon "Play" at bounding box center [106, 291] width 6 height 8
click at [255, 326] on button "Try another sentence" at bounding box center [288, 320] width 295 height 18
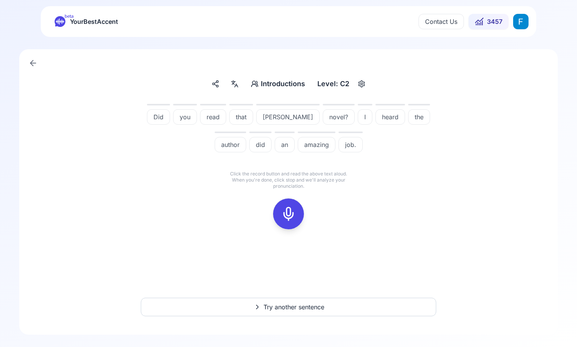
click at [286, 224] on div at bounding box center [288, 213] width 18 height 31
click at [327, 198] on div "dɪd Did ju you ɹid read ðæt that [PERSON_NAME] novel? [PERSON_NAME] hɜrd heard …" at bounding box center [289, 169] width 502 height 138
click at [323, 197] on icon at bounding box center [323, 199] width 8 height 8
click at [296, 210] on div at bounding box center [288, 213] width 18 height 31
click at [324, 197] on icon at bounding box center [323, 199] width 8 height 8
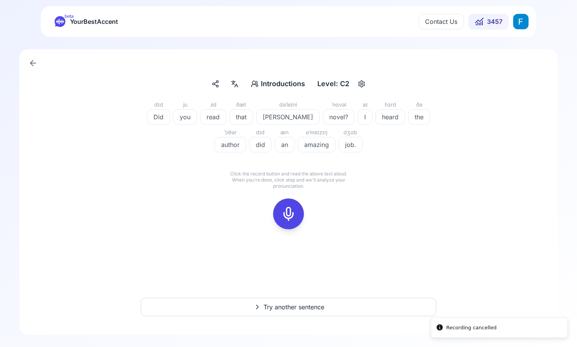
click at [291, 212] on icon at bounding box center [288, 213] width 15 height 15
click at [292, 221] on icon at bounding box center [288, 213] width 15 height 15
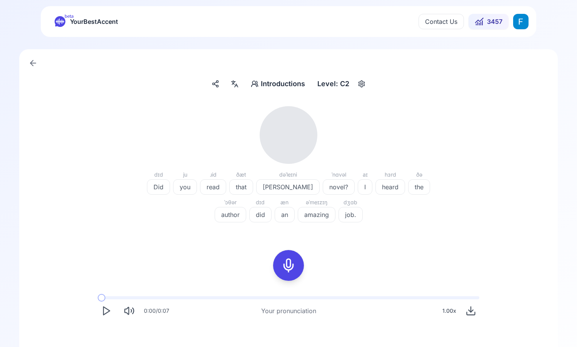
click at [104, 309] on icon "Play" at bounding box center [106, 310] width 11 height 11
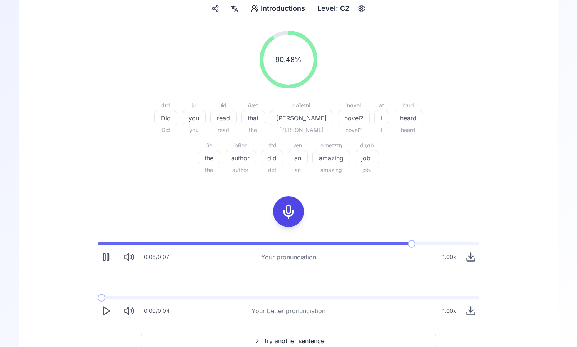
scroll to position [77, 0]
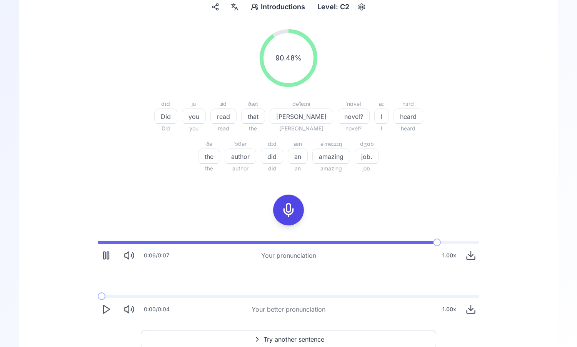
click at [107, 317] on button "Play" at bounding box center [106, 309] width 17 height 17
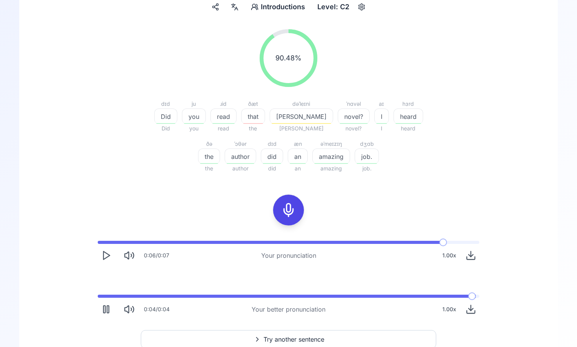
click at [103, 256] on polygon "Play" at bounding box center [106, 256] width 6 height 8
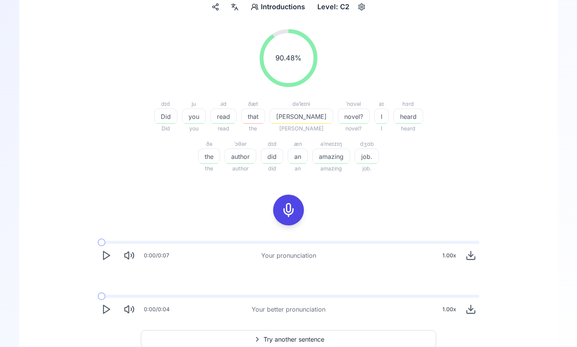
click at [103, 256] on polygon "Play" at bounding box center [106, 256] width 6 height 8
click at [98, 242] on span at bounding box center [100, 242] width 4 height 3
click at [113, 253] on button "Pause" at bounding box center [106, 255] width 17 height 17
click at [113, 253] on button "Play" at bounding box center [106, 255] width 17 height 17
